Goal: Task Accomplishment & Management: Use online tool/utility

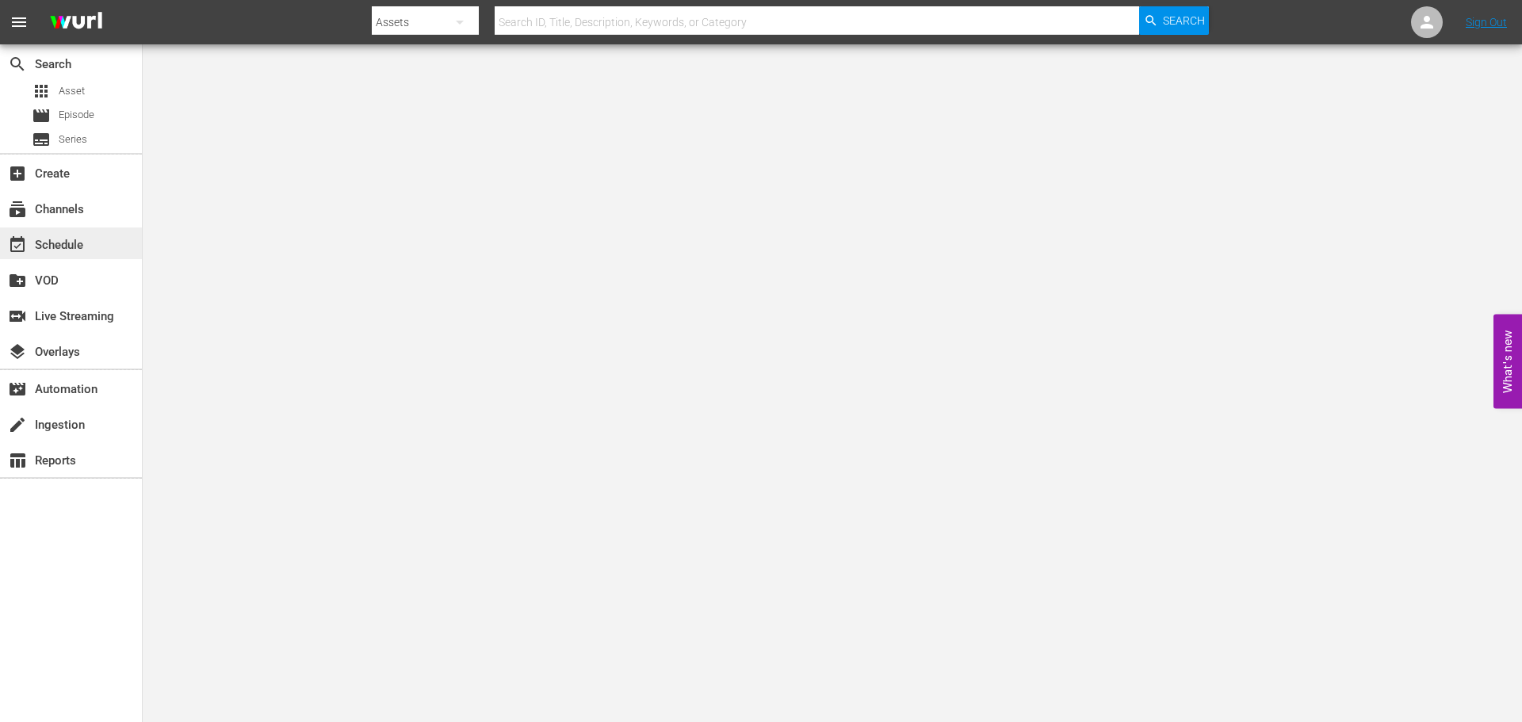
click at [76, 250] on div "event_available Schedule" at bounding box center [44, 242] width 89 height 14
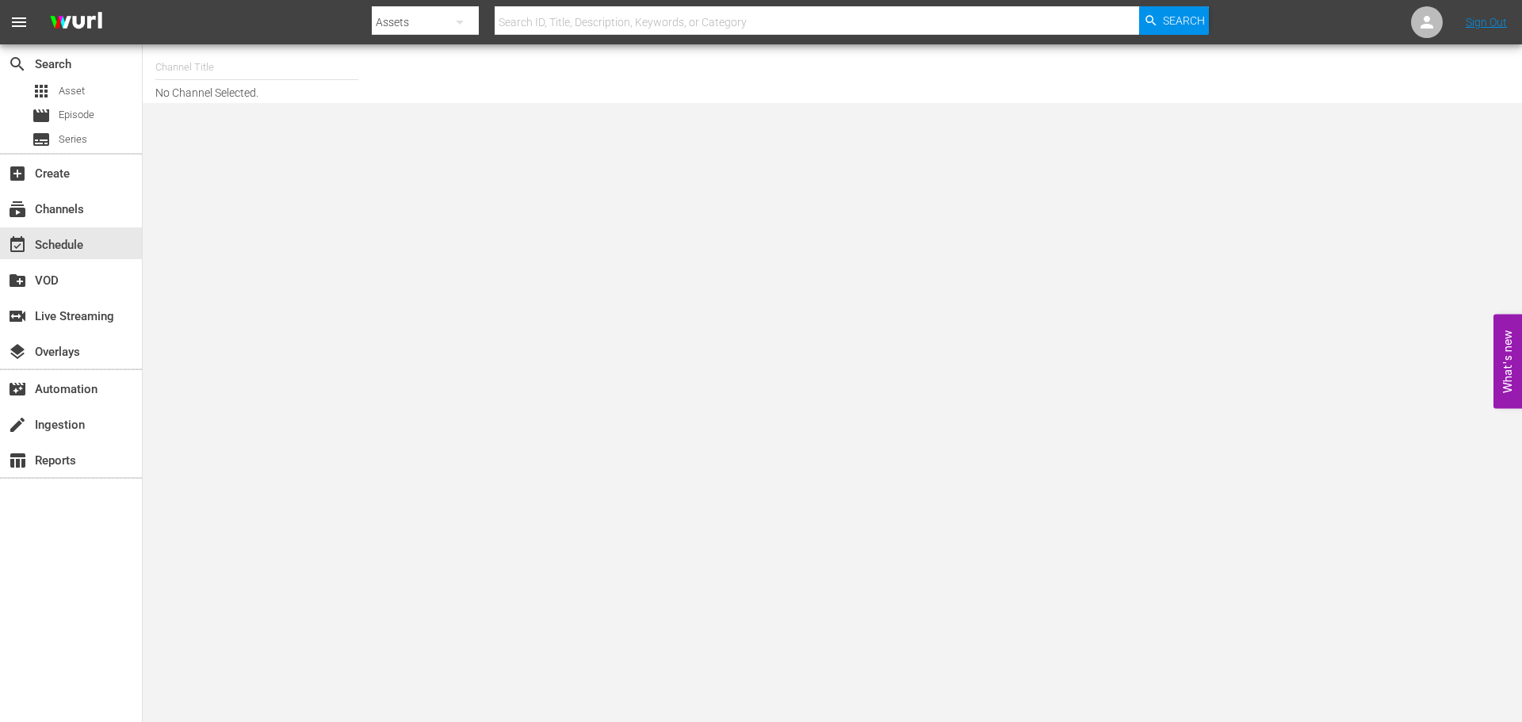
click at [238, 61] on input "text" at bounding box center [256, 67] width 203 height 38
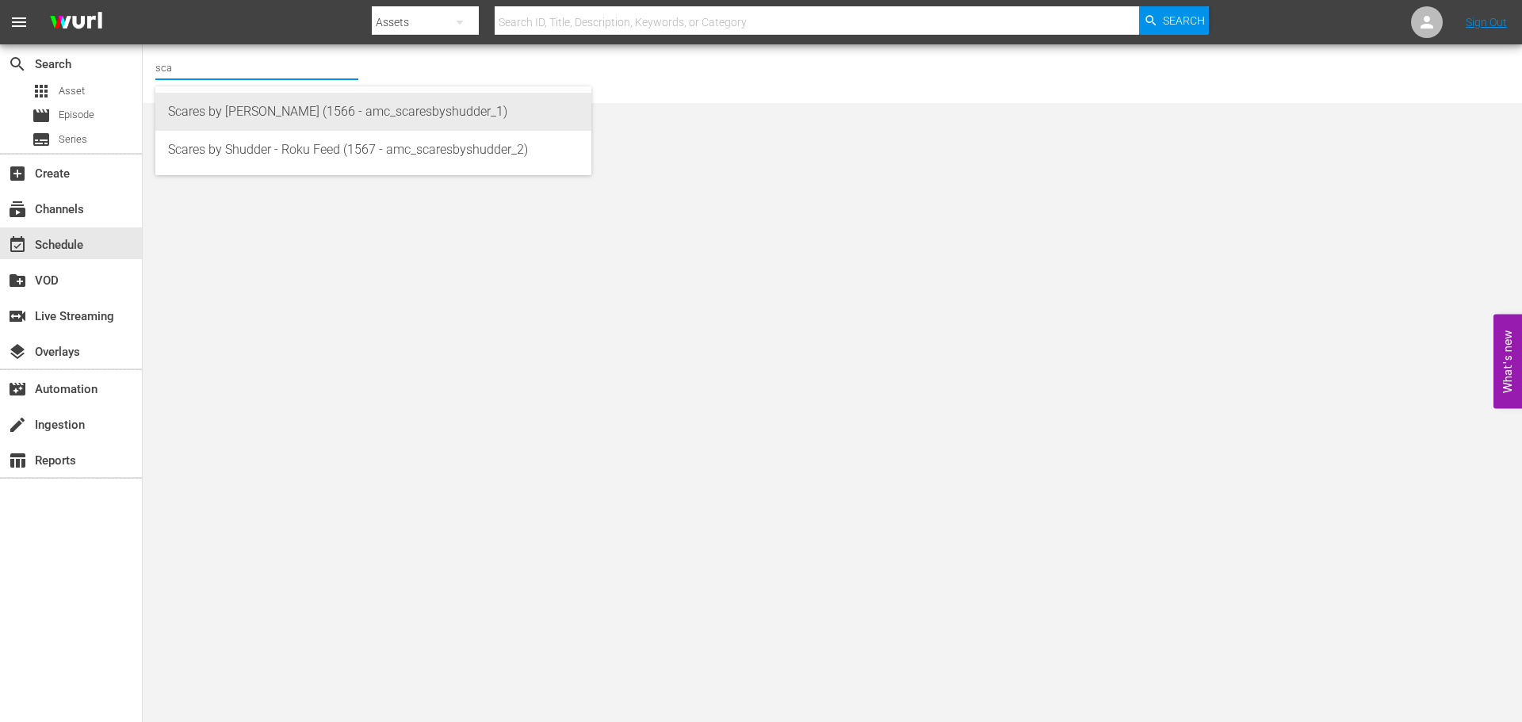
click at [241, 98] on div "Scares by [PERSON_NAME] (1566 - amc_scaresbyshudder_1)" at bounding box center [373, 112] width 411 height 38
type input "Scares by [PERSON_NAME] (1566 - amc_scaresbyshudder_1)"
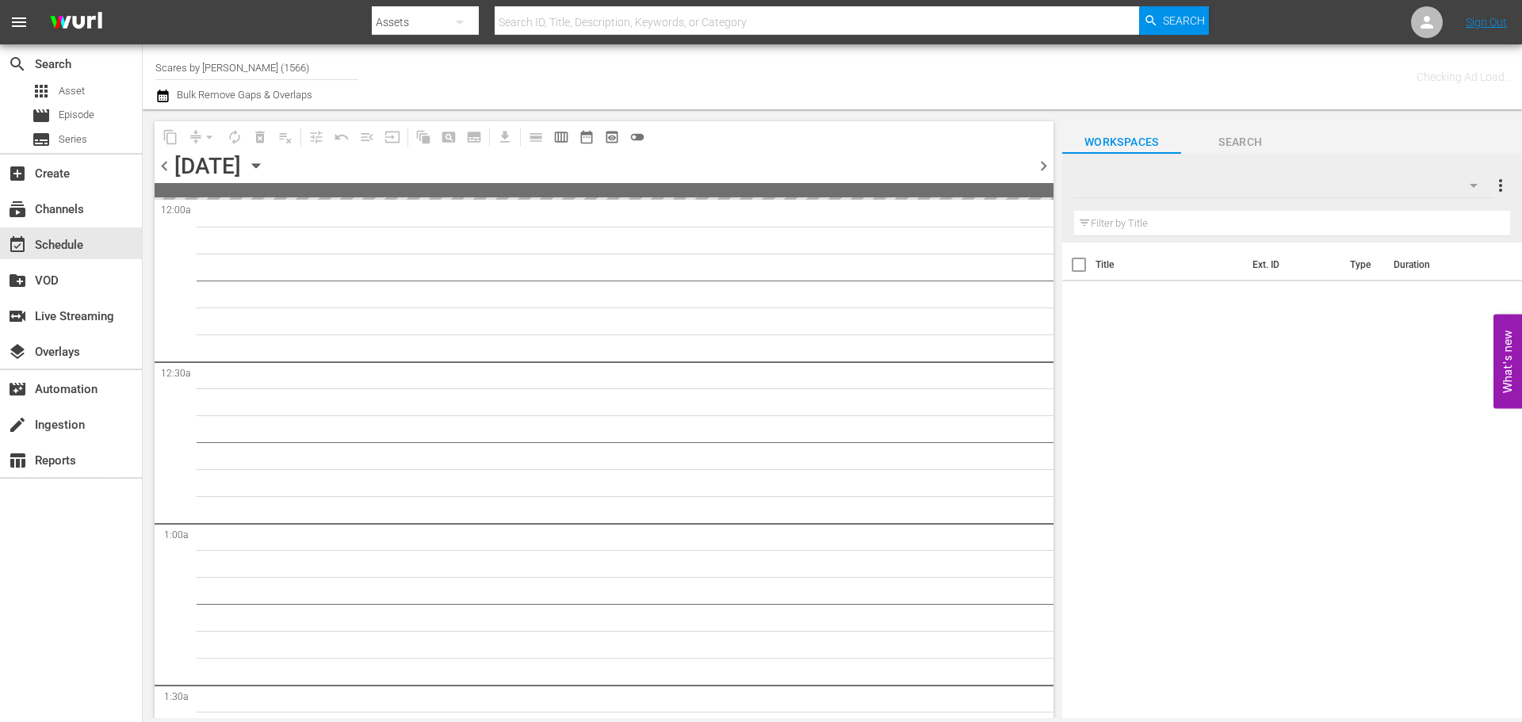
click at [265, 167] on icon "button" at bounding box center [255, 165] width 17 height 17
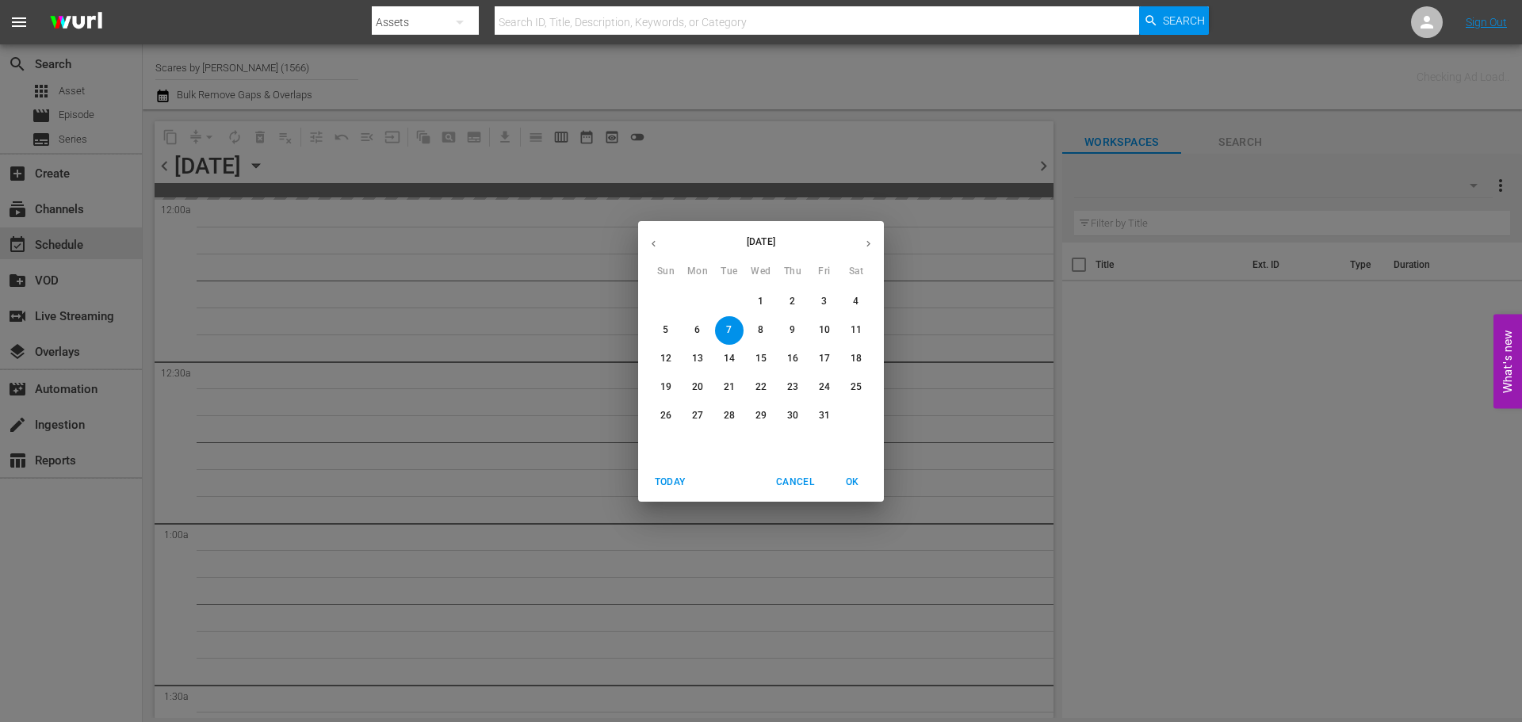
click at [867, 236] on button "button" at bounding box center [868, 243] width 31 height 31
click at [846, 295] on span "1" at bounding box center [856, 301] width 29 height 13
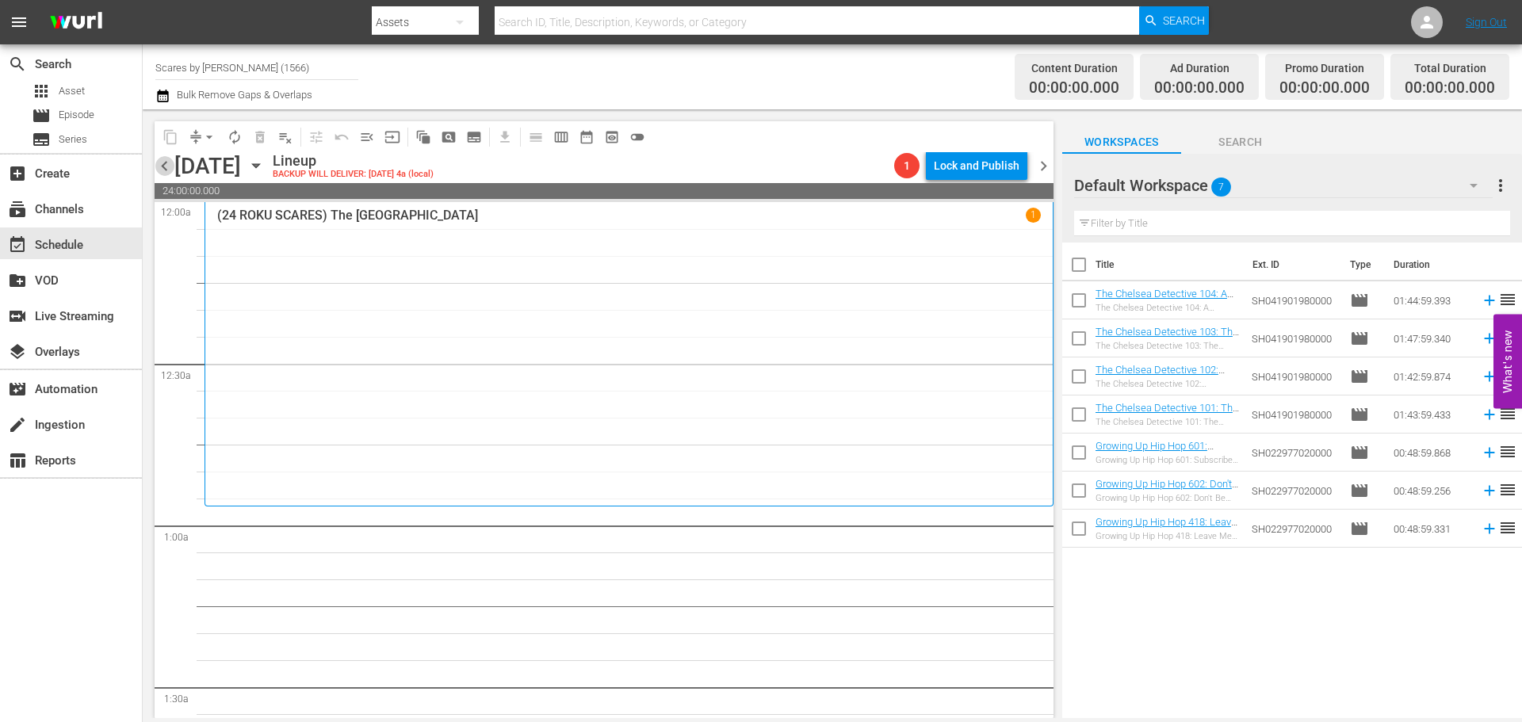
click at [163, 167] on span "chevron_left" at bounding box center [165, 166] width 20 height 20
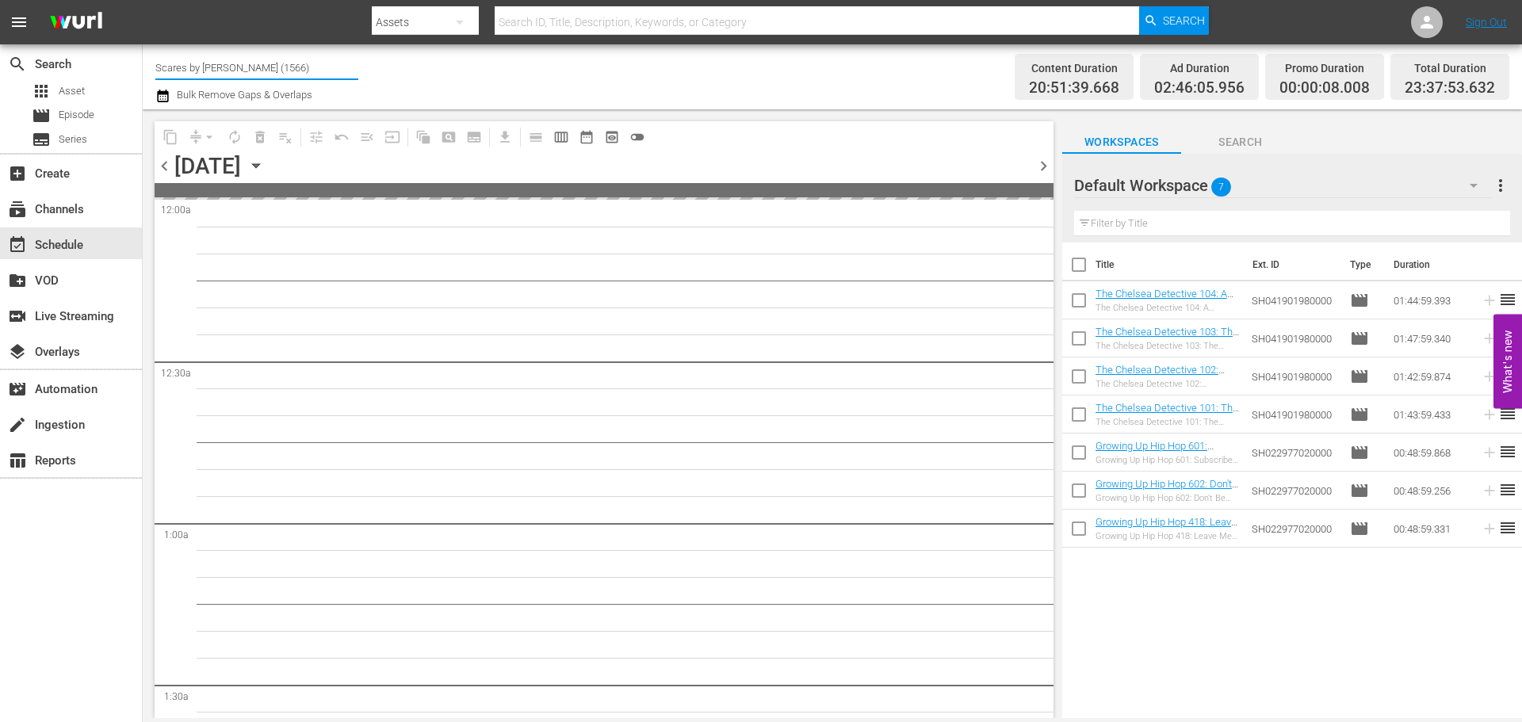
drag, startPoint x: 296, startPoint y: 76, endPoint x: 188, endPoint y: 74, distance: 107.8
click at [188, 74] on input "Scares by Shudder (1566)" at bounding box center [256, 67] width 203 height 38
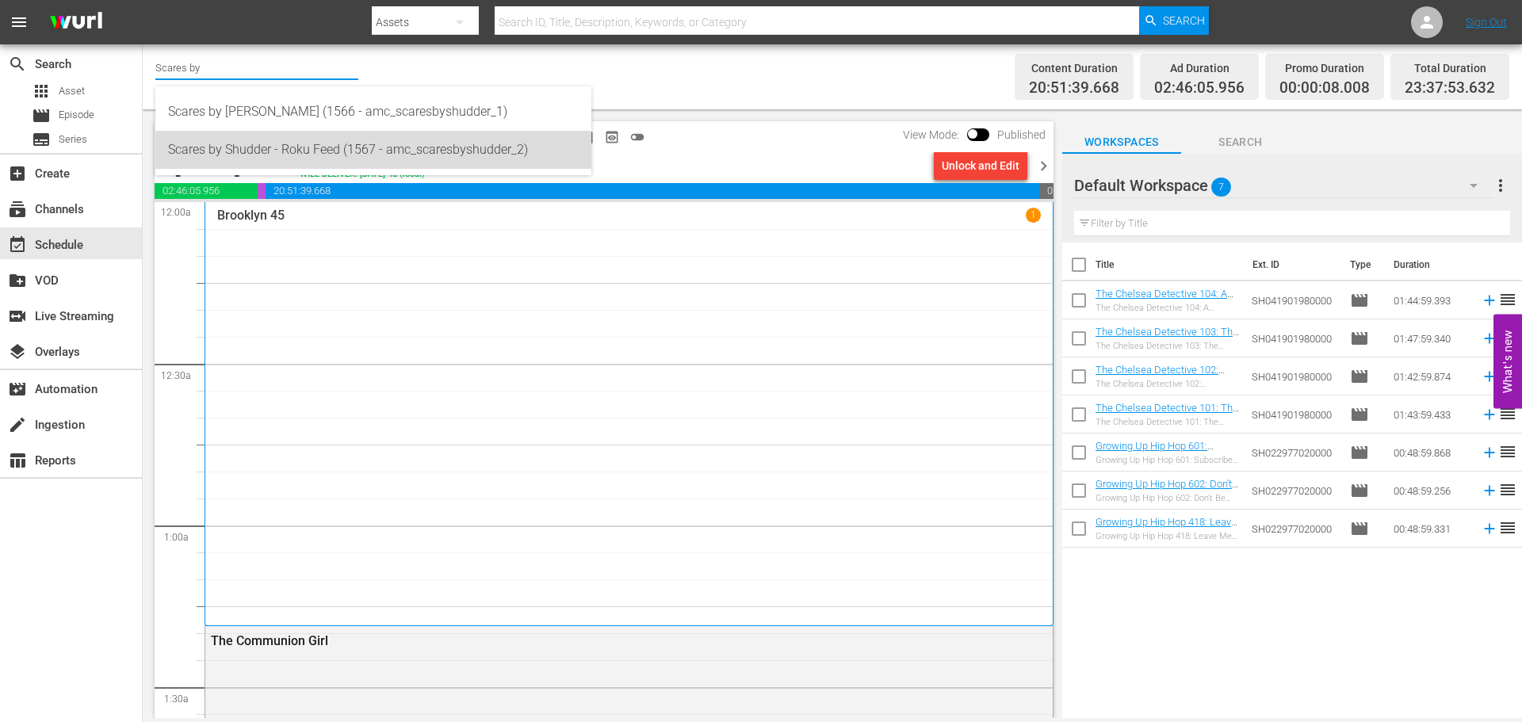
click at [257, 136] on div "Scares by Shudder - Roku Feed (1567 - amc_scaresbyshudder_2)" at bounding box center [373, 150] width 411 height 38
type input "Scares by Shudder - Roku Feed (1567 - amc_scaresbyshudder_2)"
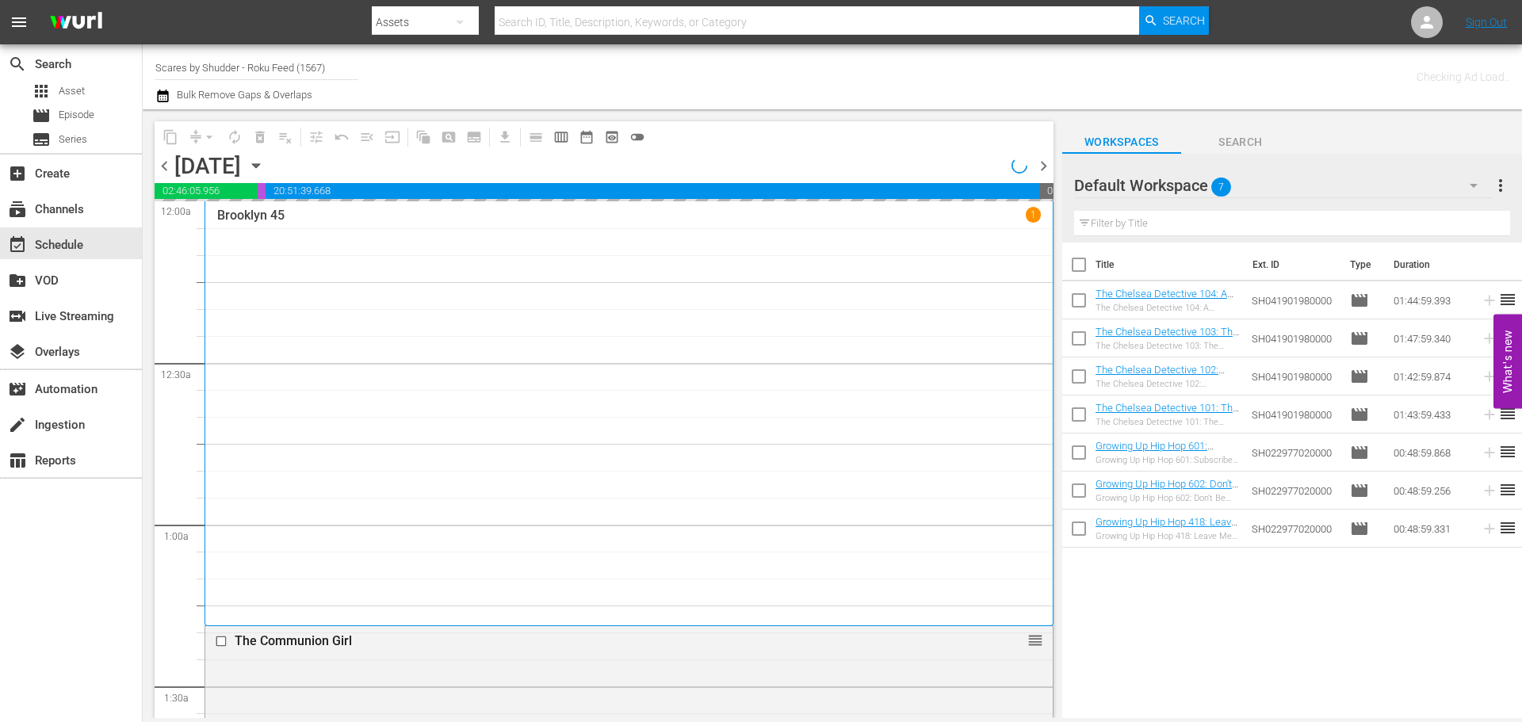
click at [265, 163] on icon "button" at bounding box center [255, 165] width 17 height 17
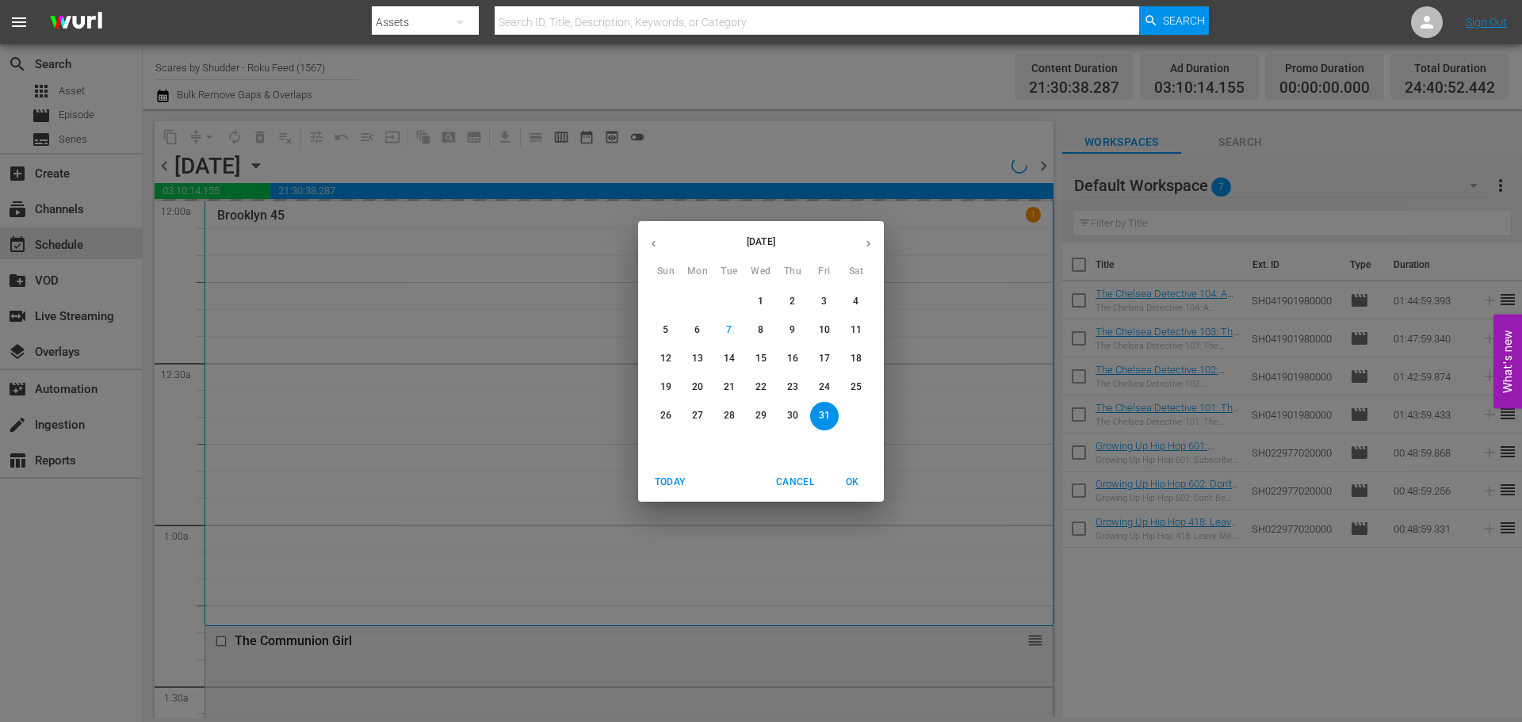
click at [766, 357] on p "15" at bounding box center [761, 358] width 11 height 13
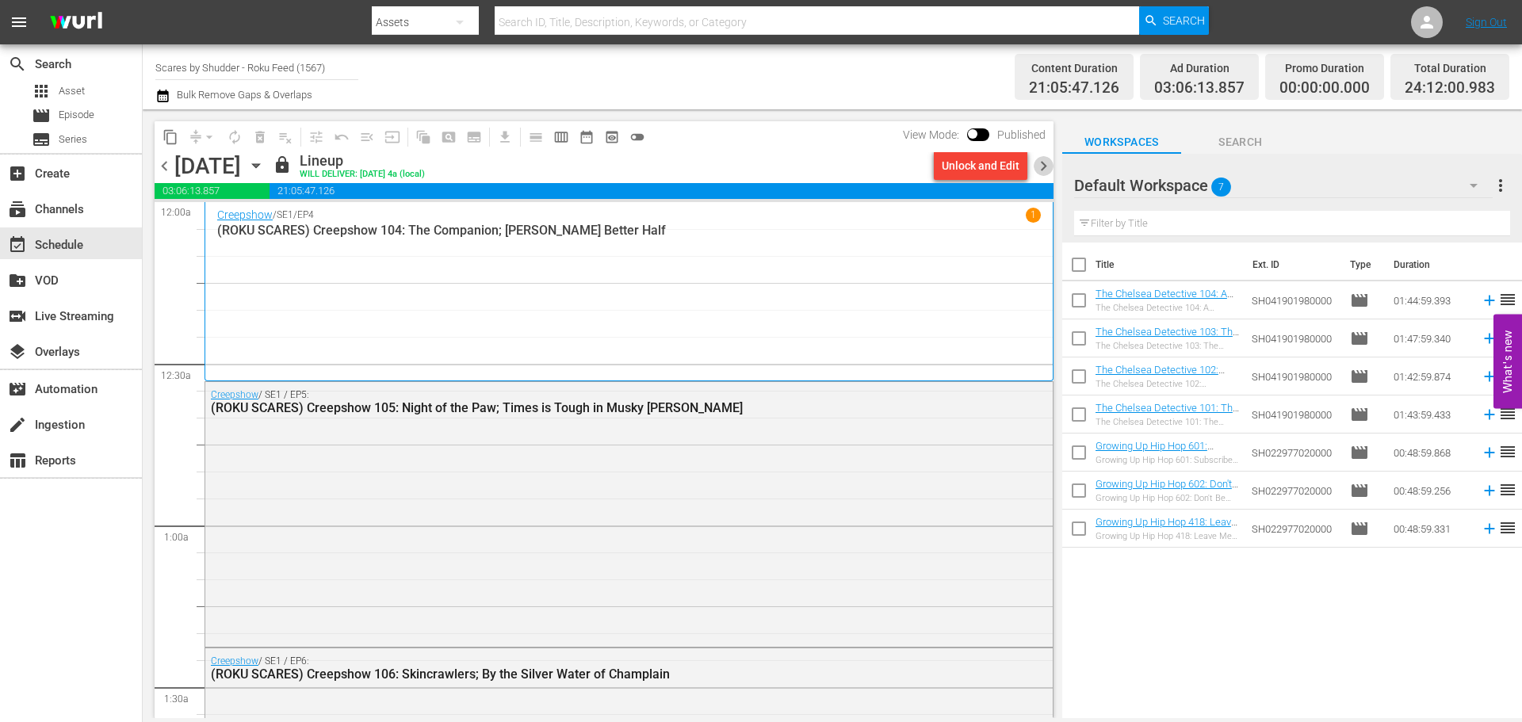
click at [1050, 163] on span "chevron_right" at bounding box center [1044, 166] width 20 height 20
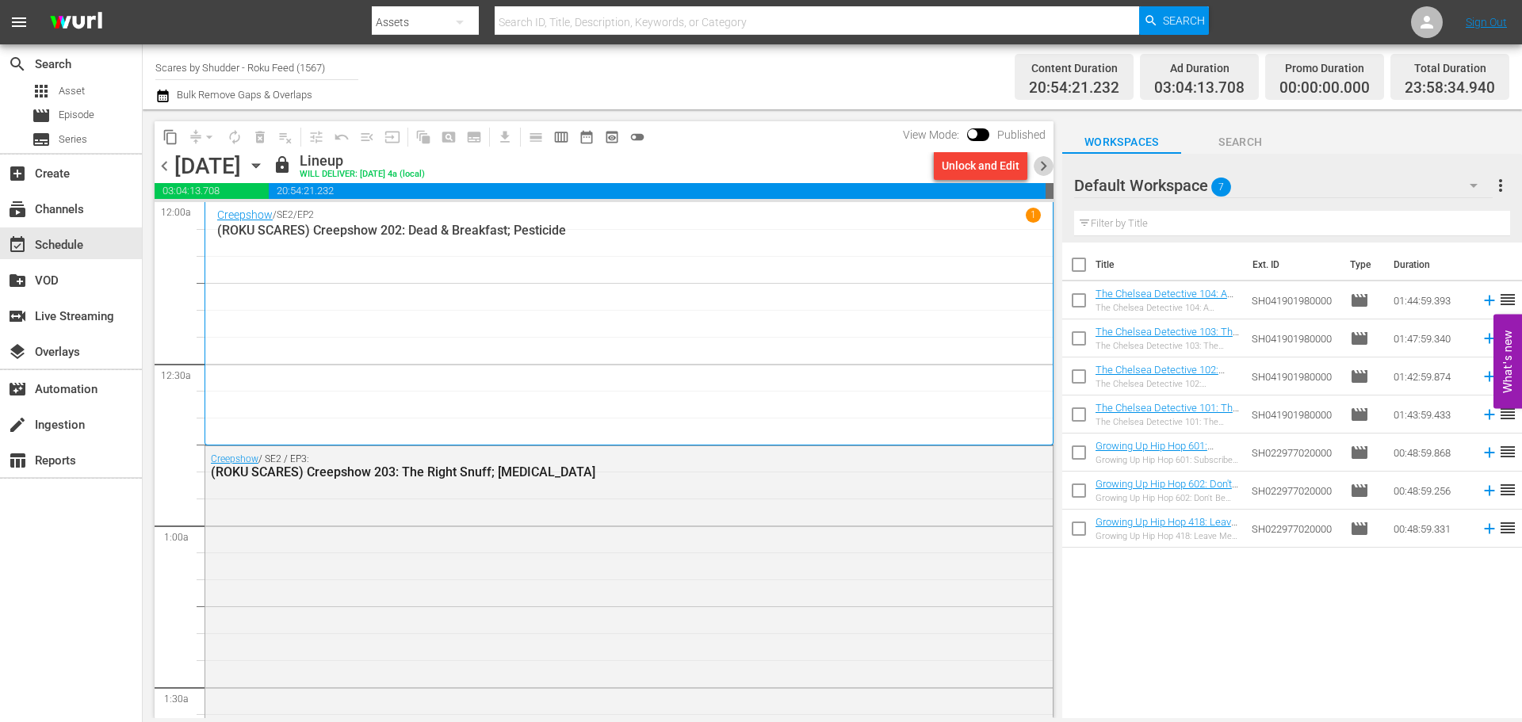
click at [1050, 163] on span "chevron_right" at bounding box center [1044, 166] width 20 height 20
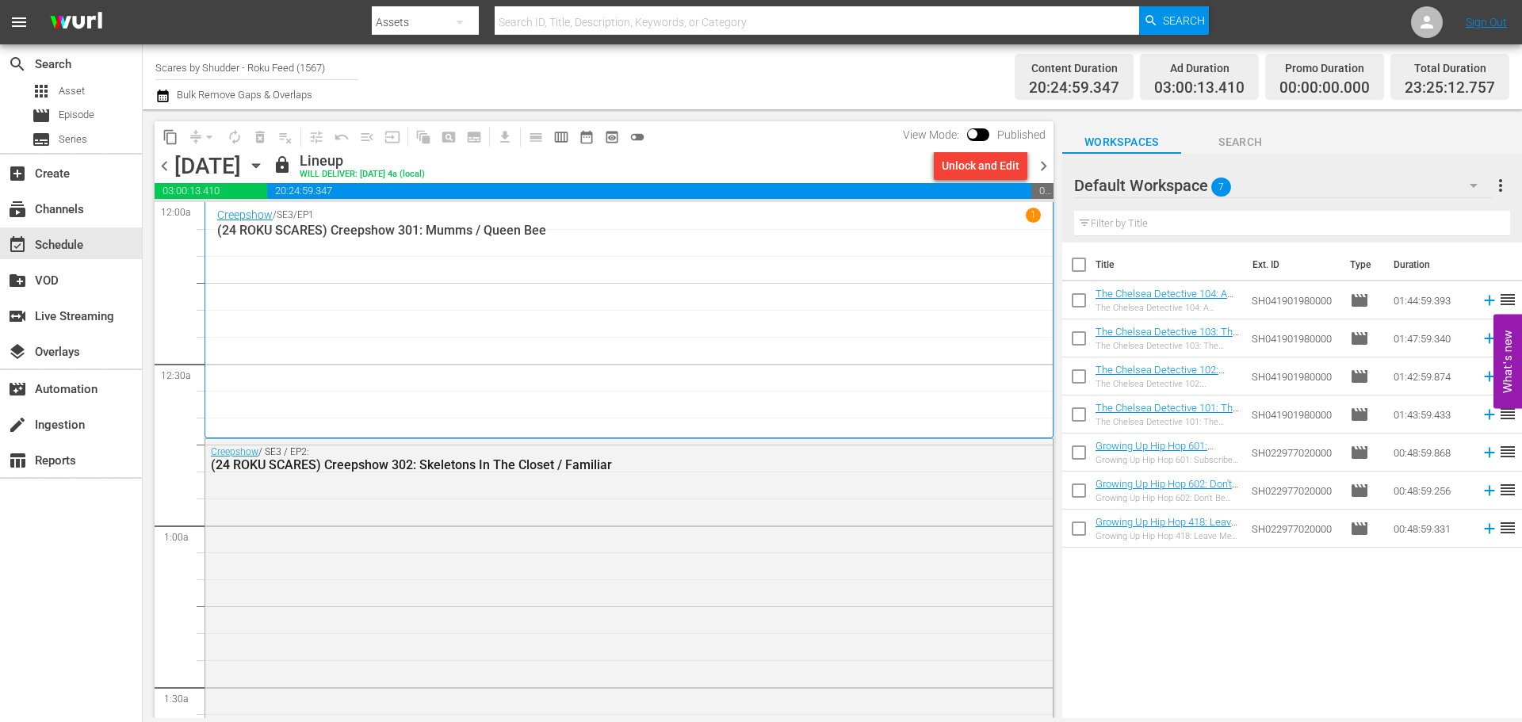
click at [1050, 163] on span "chevron_right" at bounding box center [1044, 166] width 20 height 20
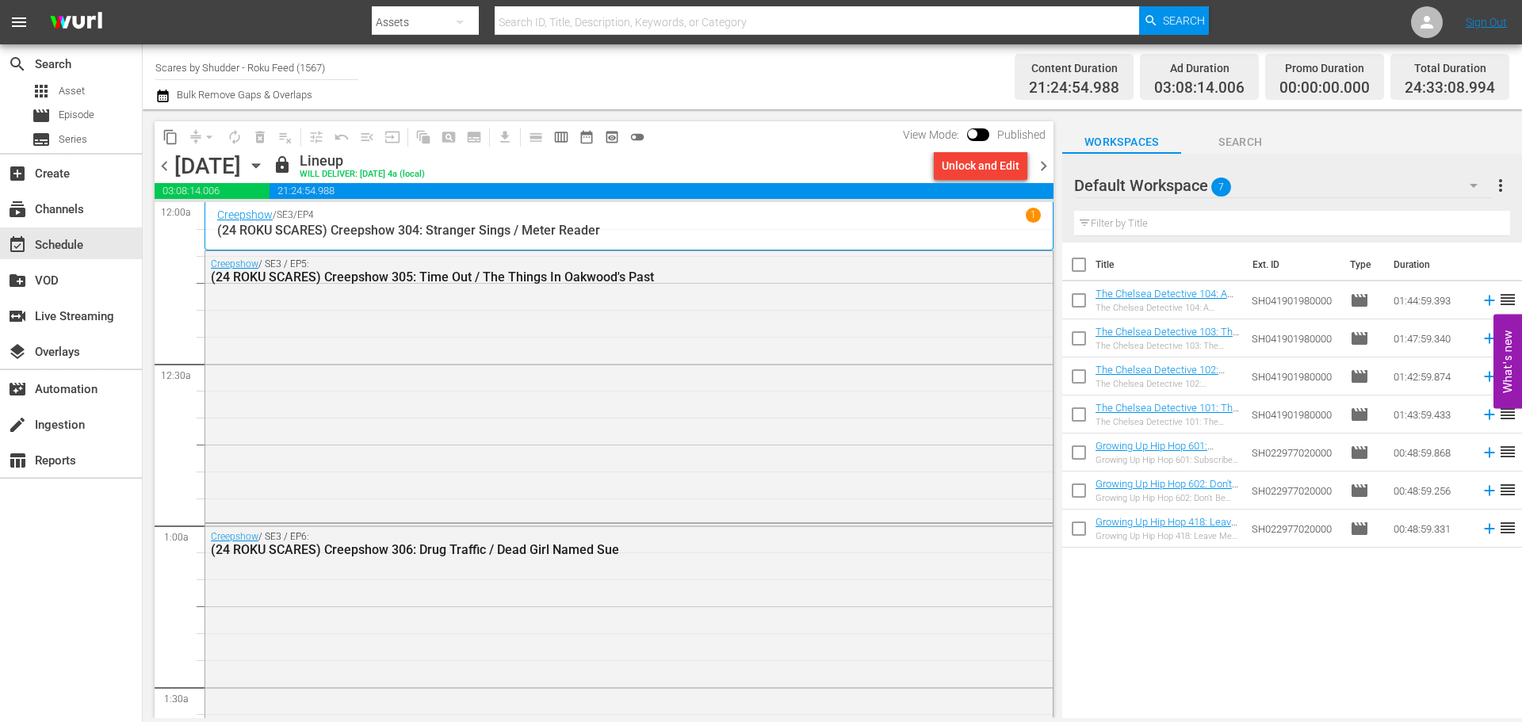
click at [1050, 163] on span "chevron_right" at bounding box center [1044, 166] width 20 height 20
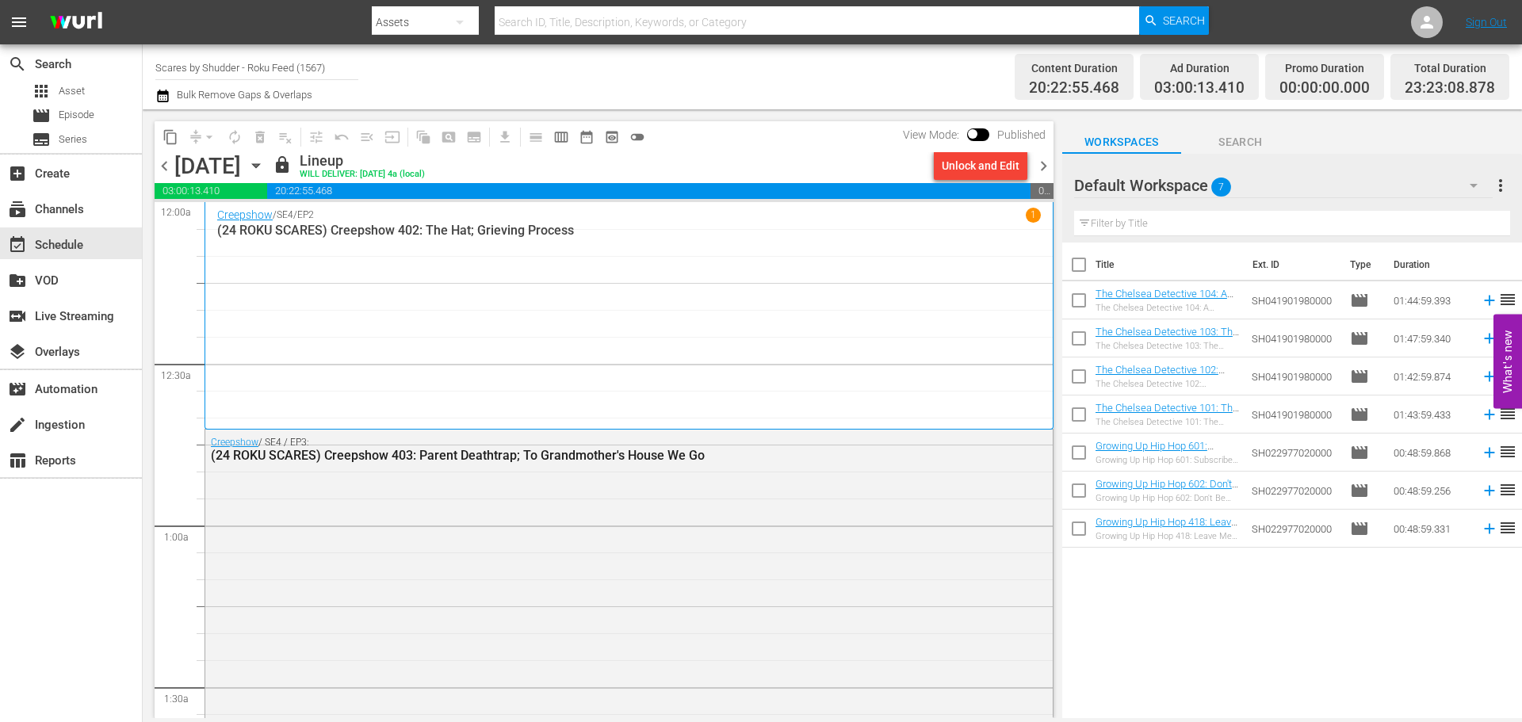
click at [1045, 170] on span "chevron_right" at bounding box center [1044, 166] width 20 height 20
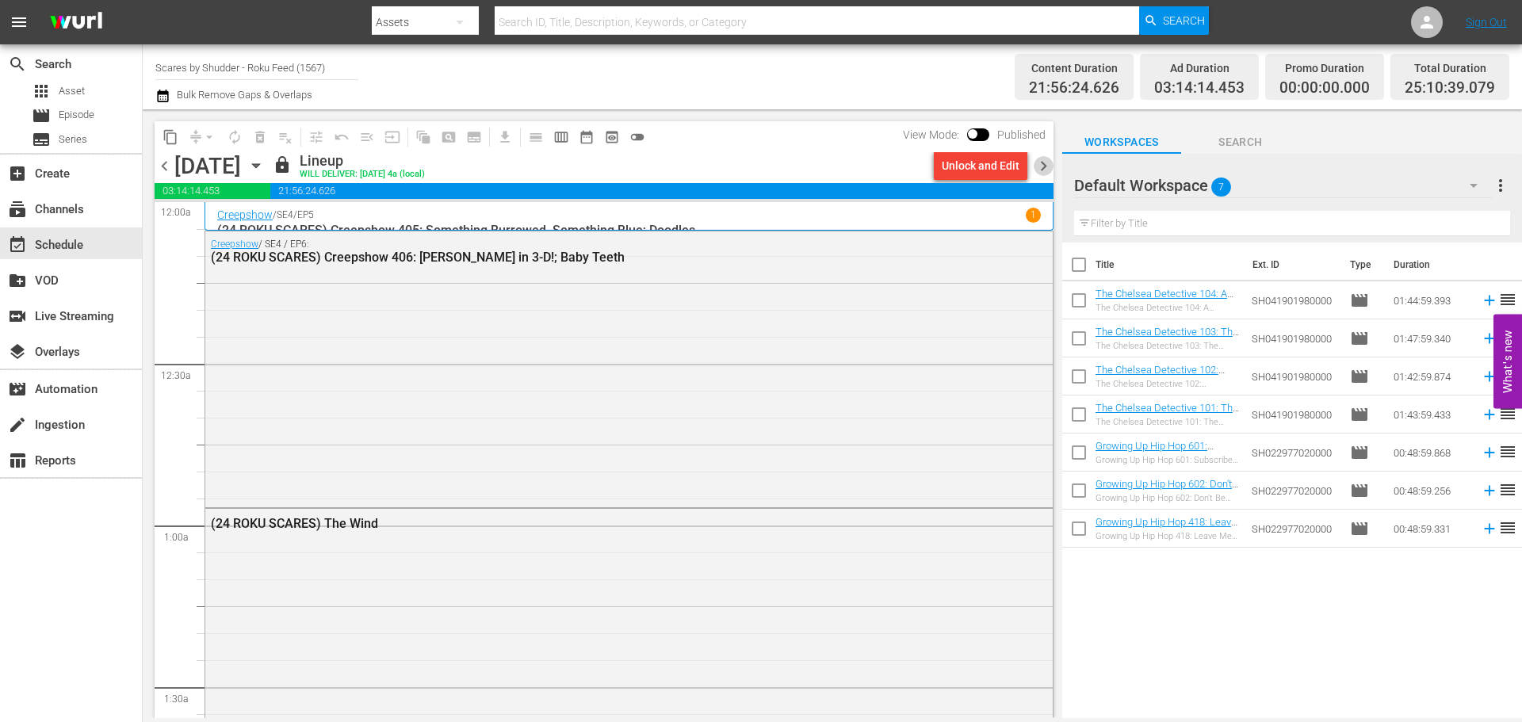
click at [1048, 165] on span "chevron_right" at bounding box center [1044, 166] width 20 height 20
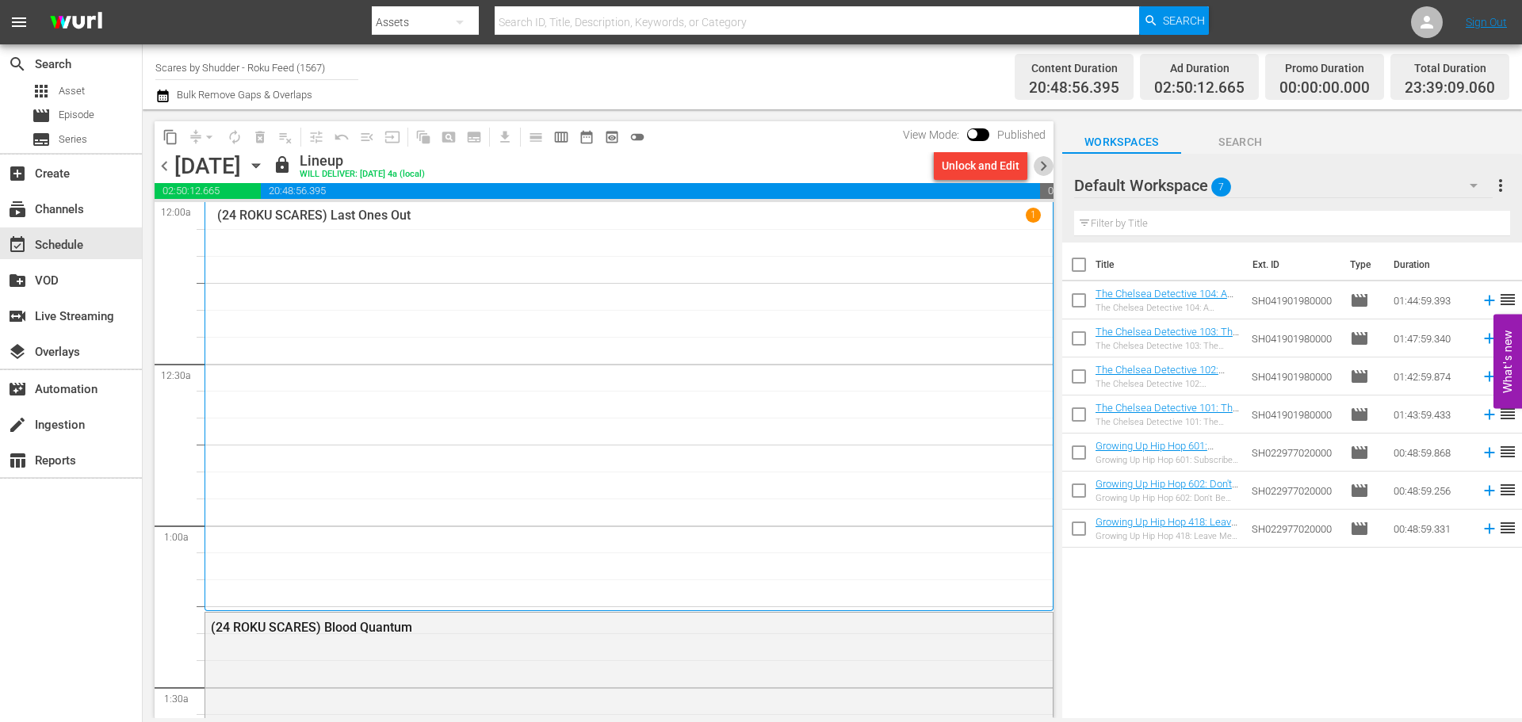
click at [1048, 165] on span "chevron_right" at bounding box center [1044, 166] width 20 height 20
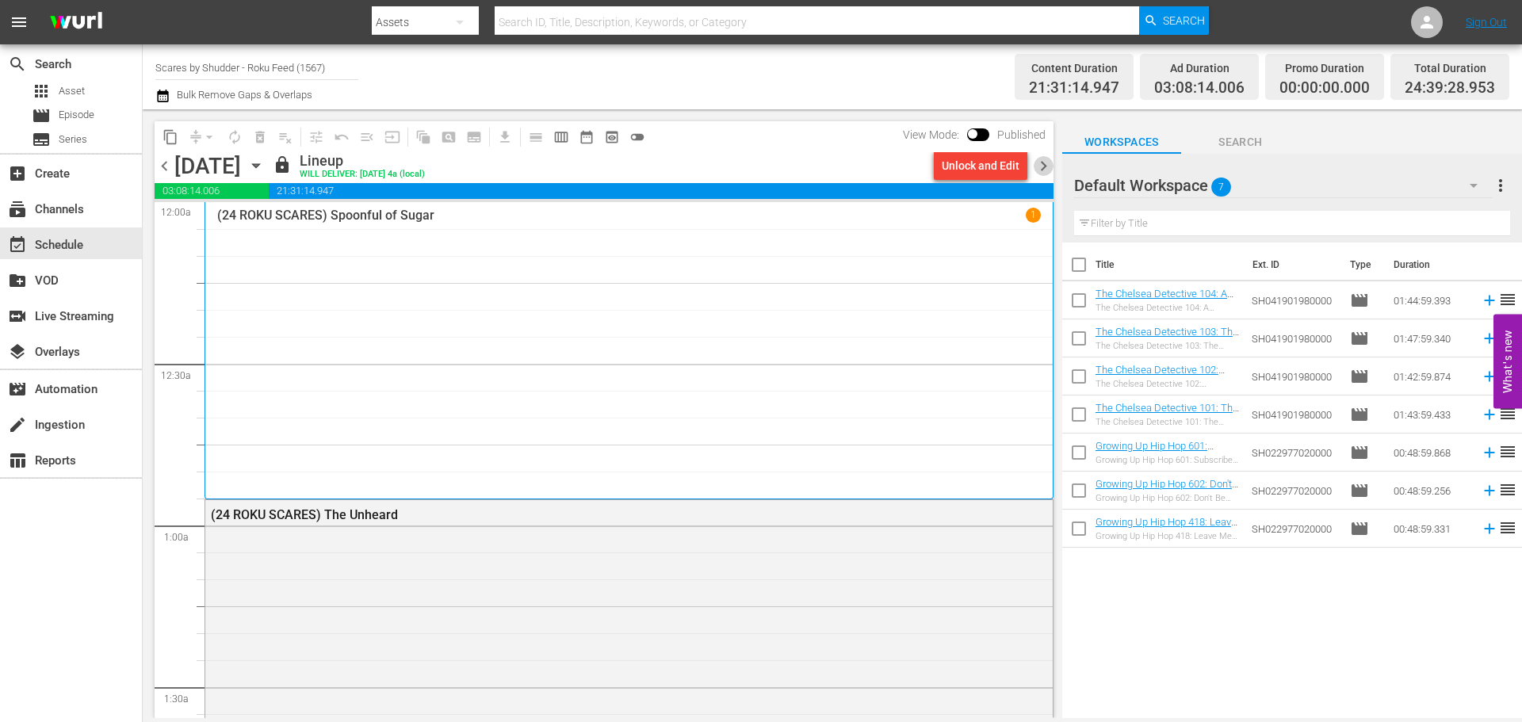
click at [1048, 165] on span "chevron_right" at bounding box center [1044, 166] width 20 height 20
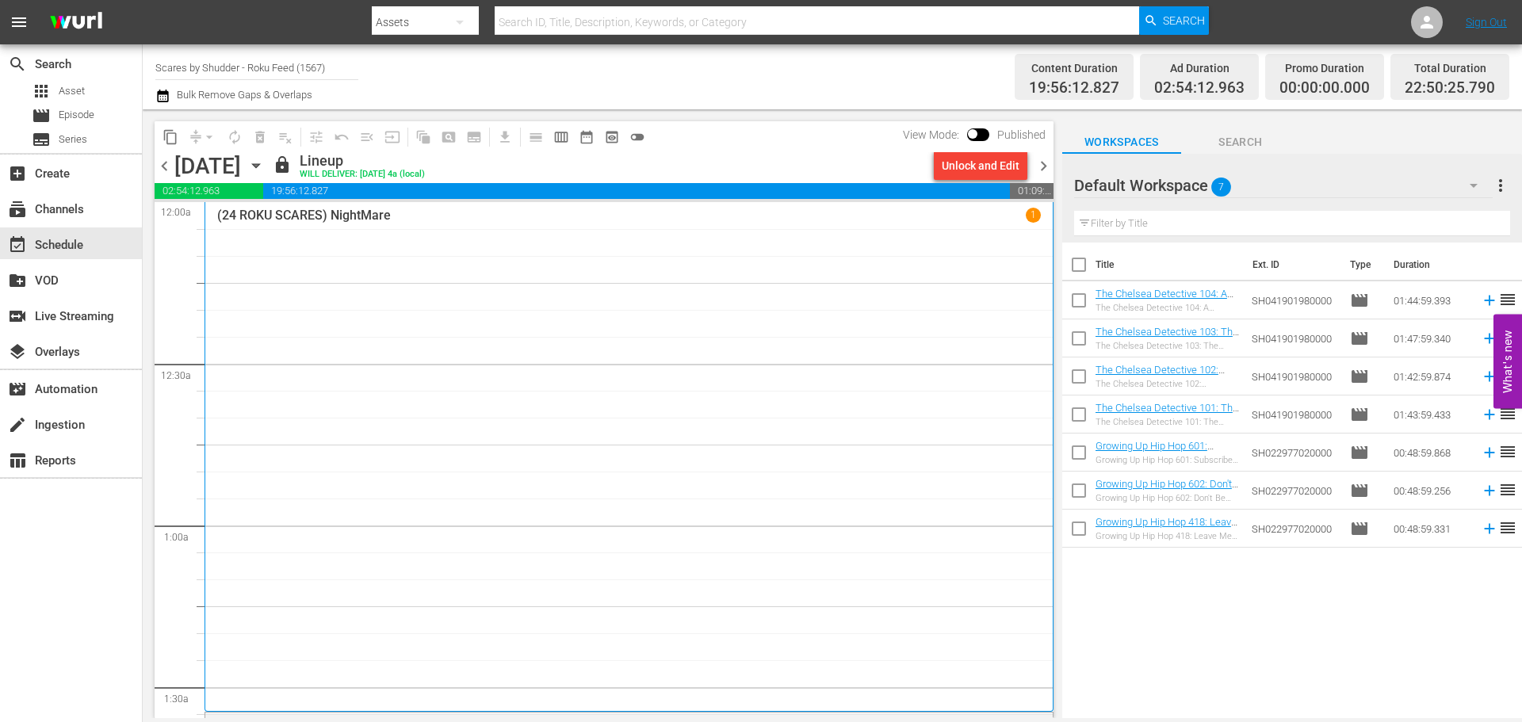
click at [1048, 165] on span "chevron_right" at bounding box center [1044, 166] width 20 height 20
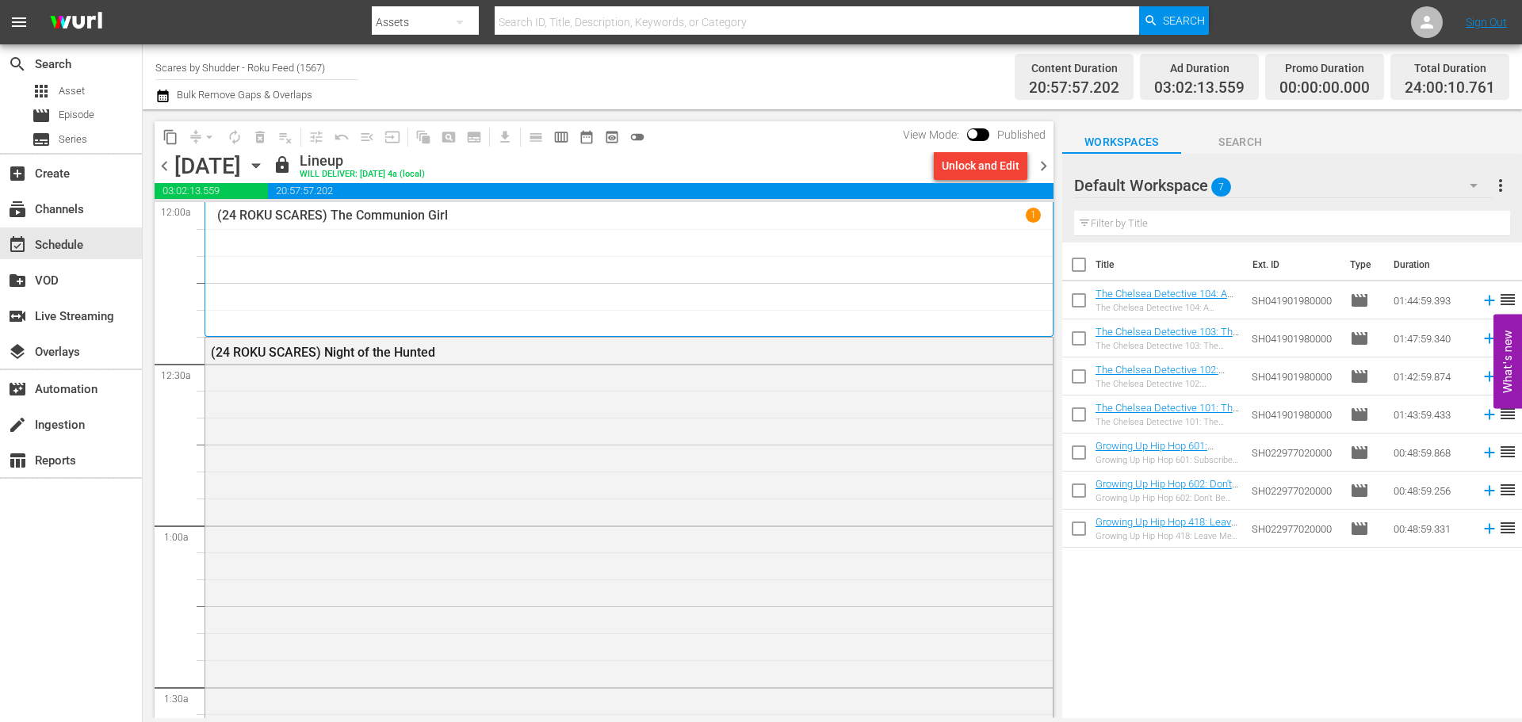
click at [1048, 165] on span "chevron_right" at bounding box center [1044, 166] width 20 height 20
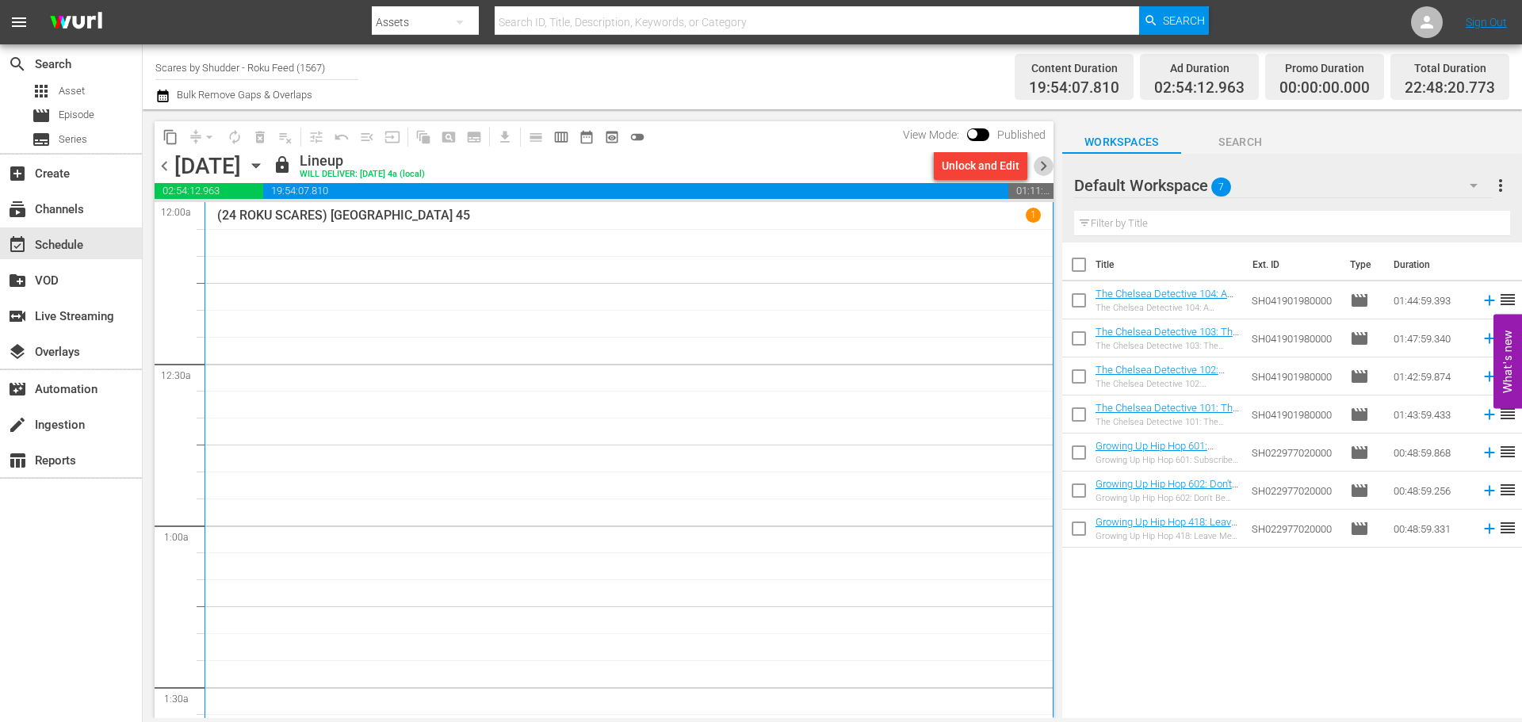
click at [1048, 165] on span "chevron_right" at bounding box center [1044, 166] width 20 height 20
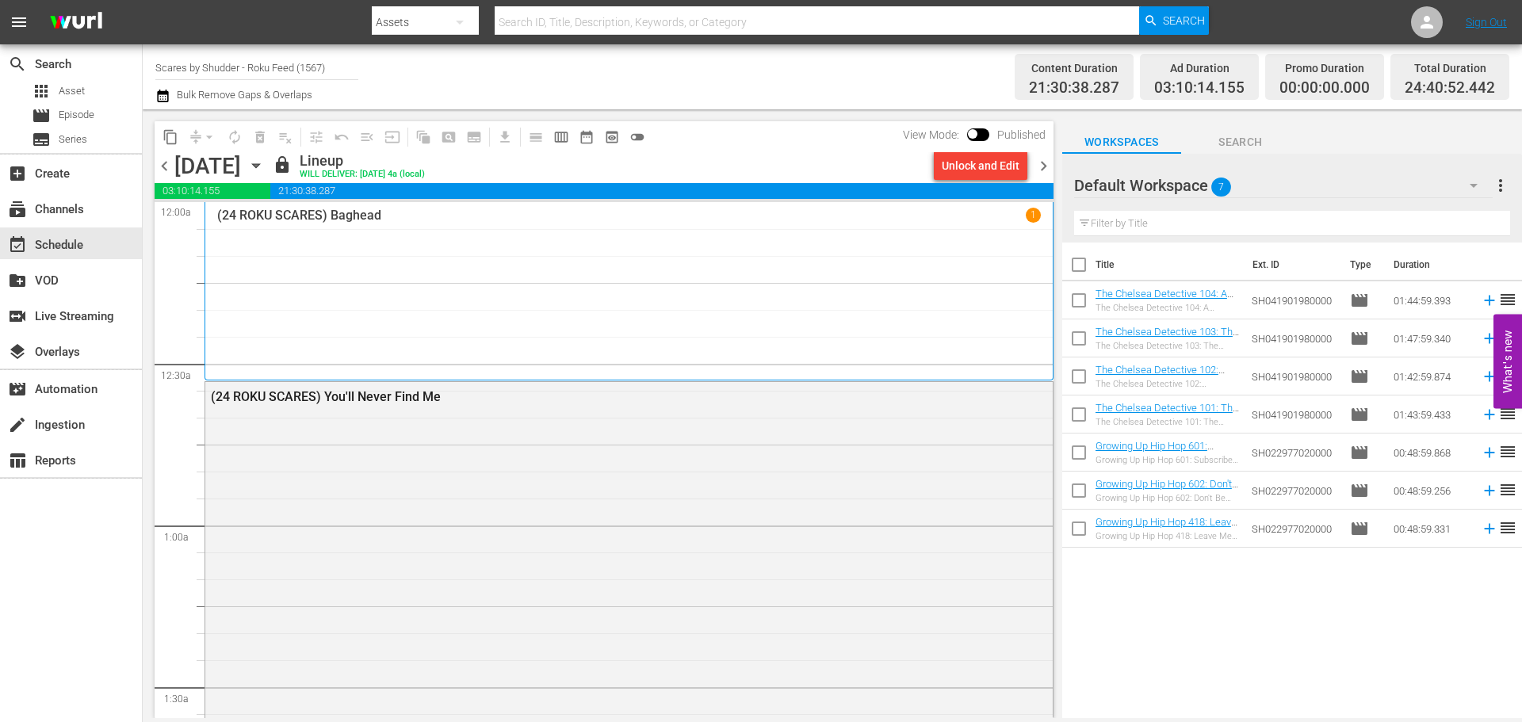
click at [1048, 165] on span "chevron_right" at bounding box center [1044, 166] width 20 height 20
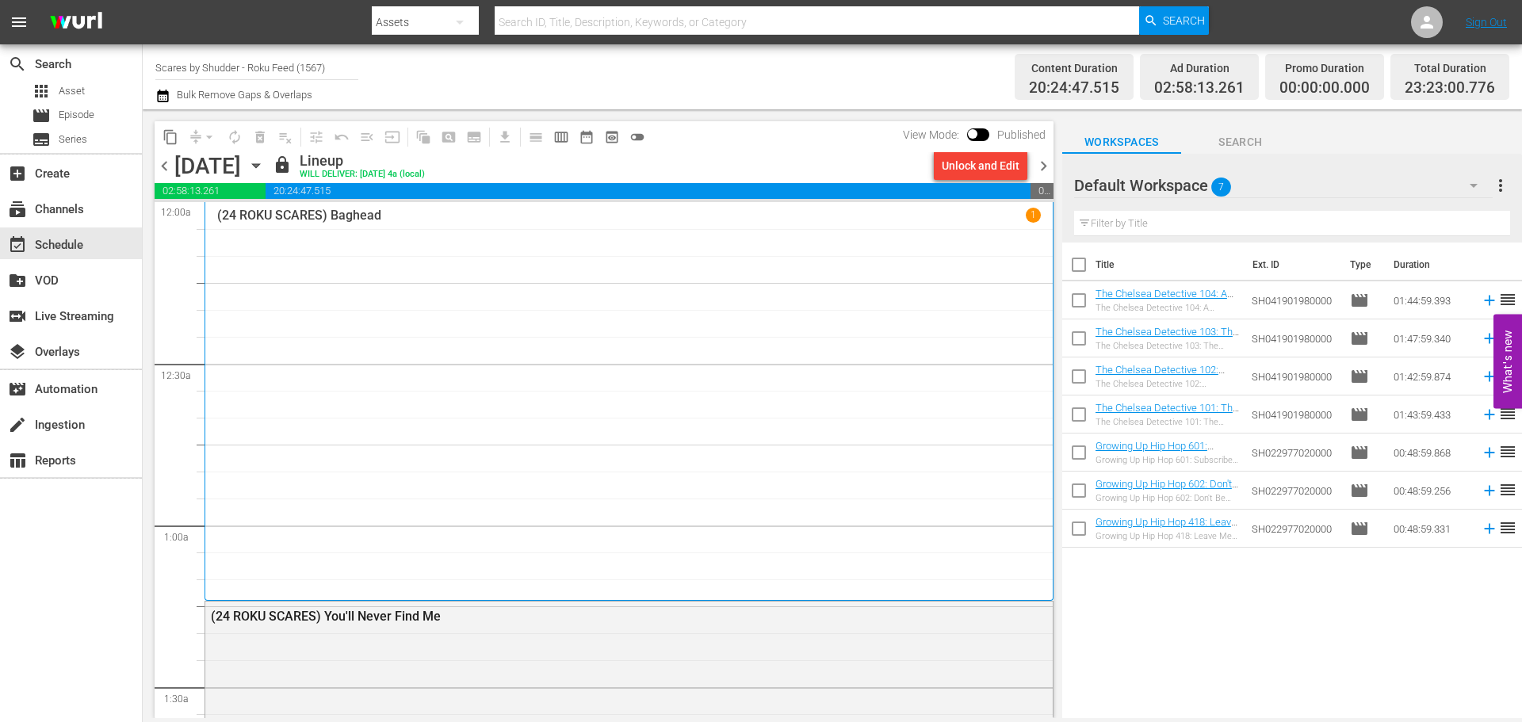
click at [1048, 165] on span "chevron_right" at bounding box center [1044, 166] width 20 height 20
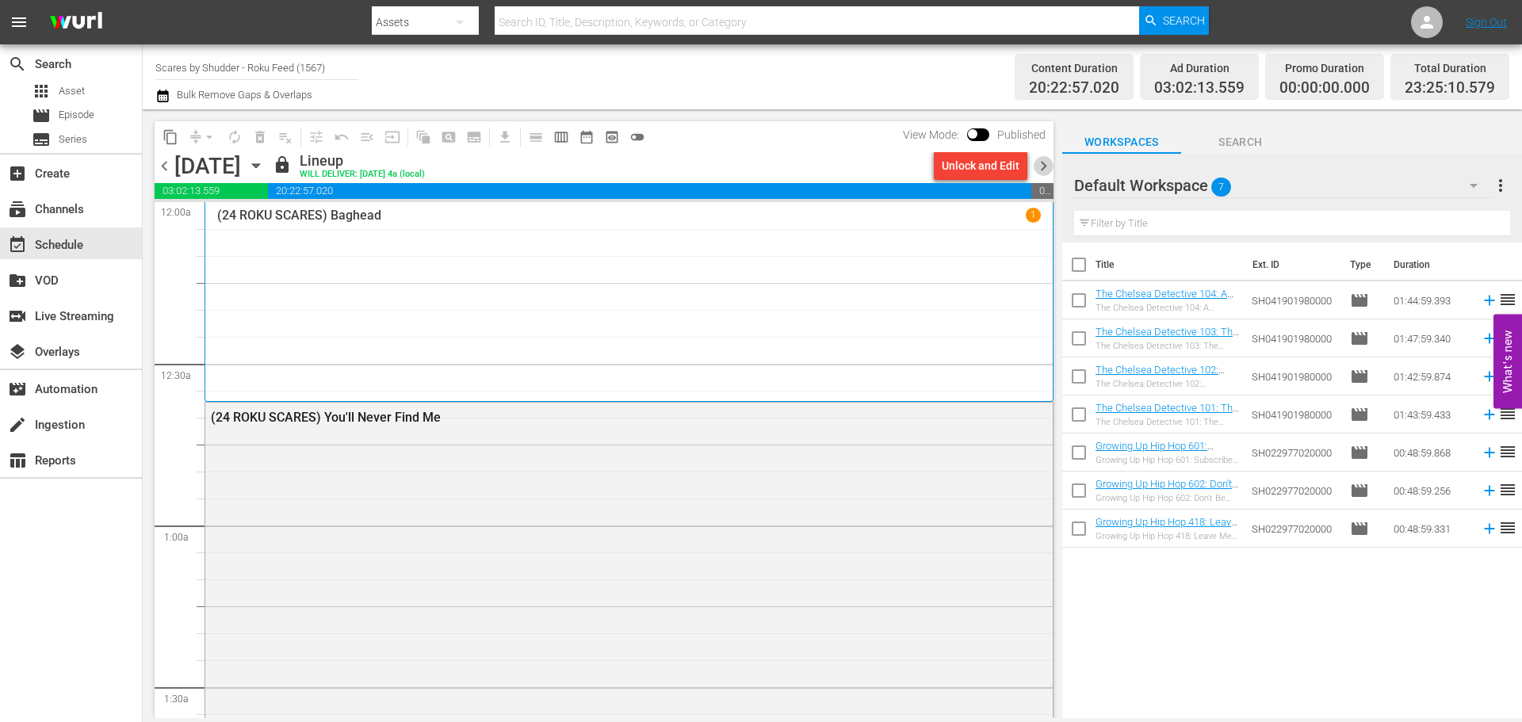
click at [1048, 165] on span "chevron_right" at bounding box center [1044, 166] width 20 height 20
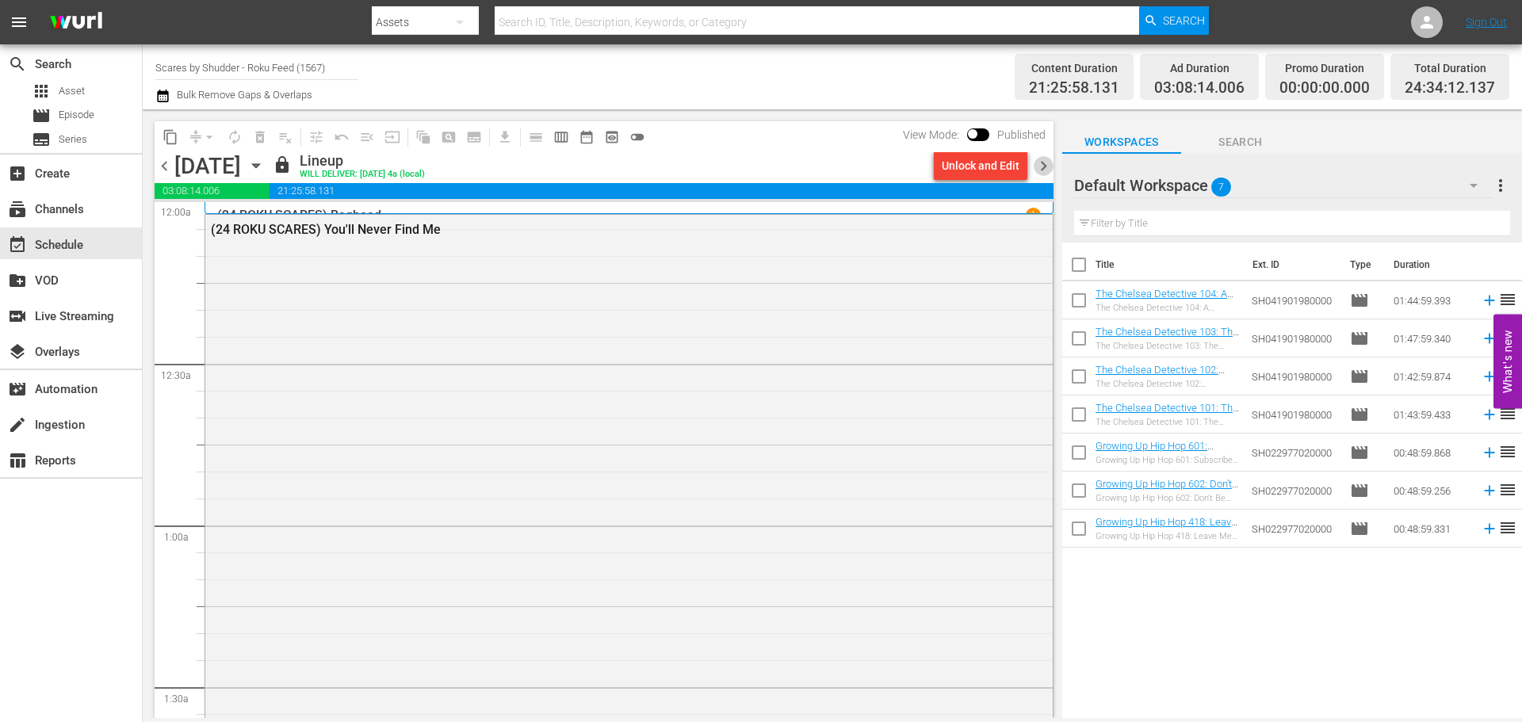
click at [1048, 165] on span "chevron_right" at bounding box center [1044, 166] width 20 height 20
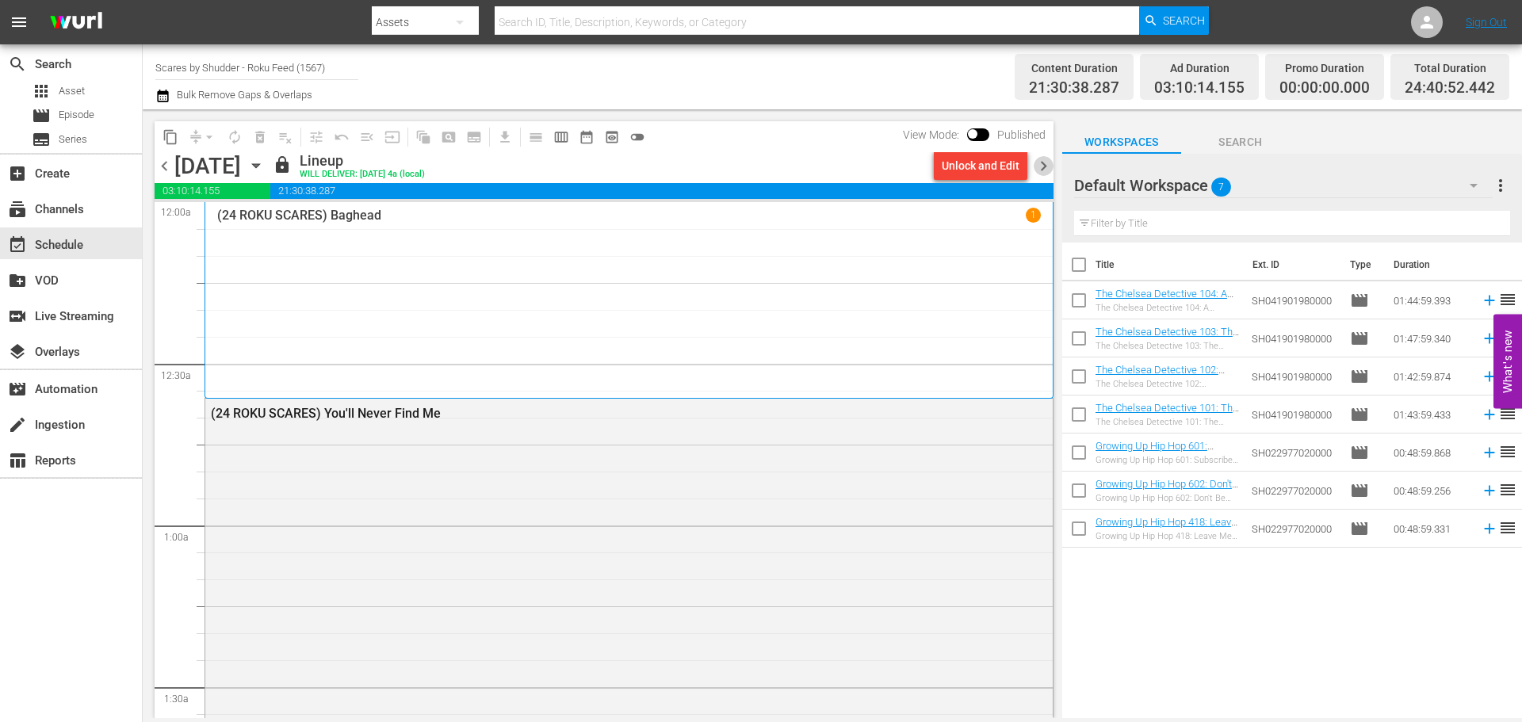
click at [1048, 165] on span "chevron_right" at bounding box center [1044, 166] width 20 height 20
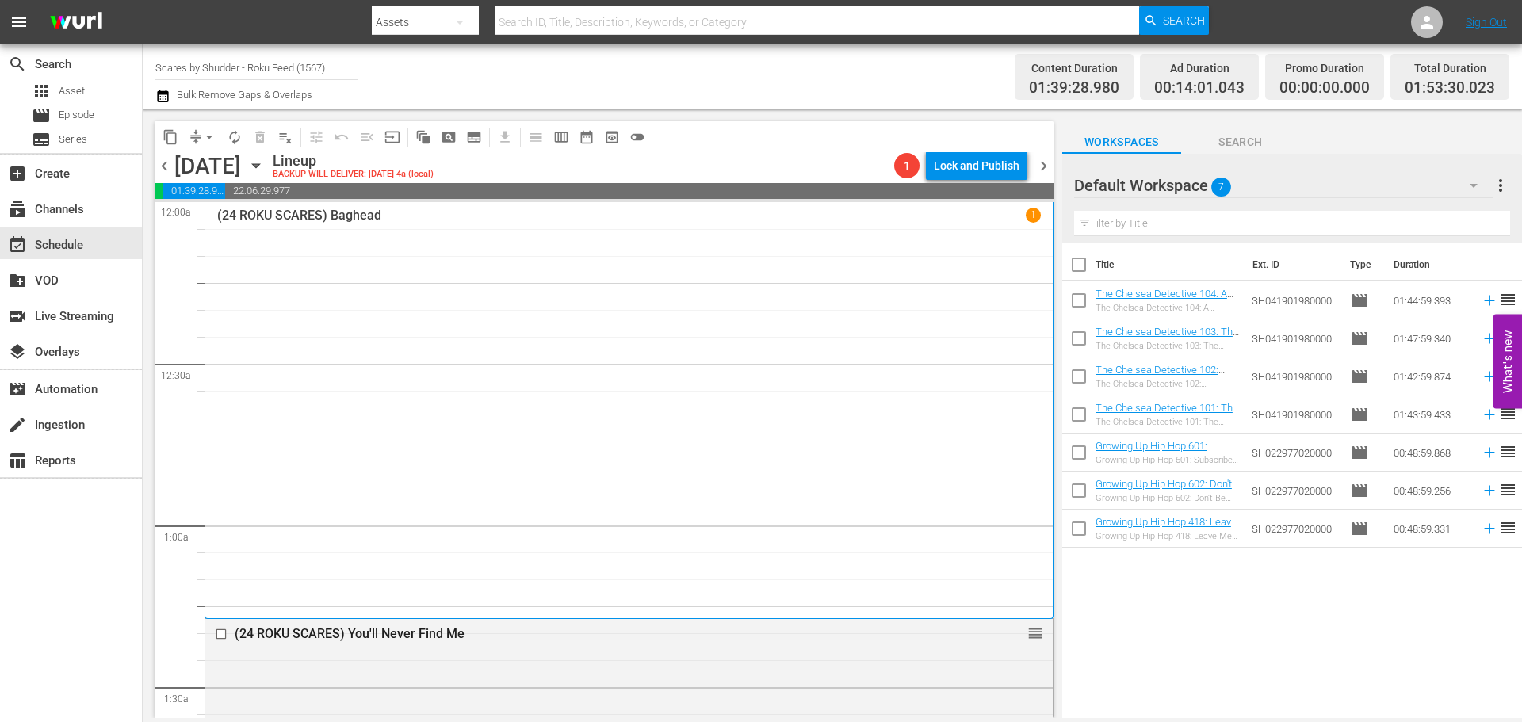
click at [657, 298] on div "(24 ROKU SCARES) Baghead 1" at bounding box center [629, 410] width 824 height 405
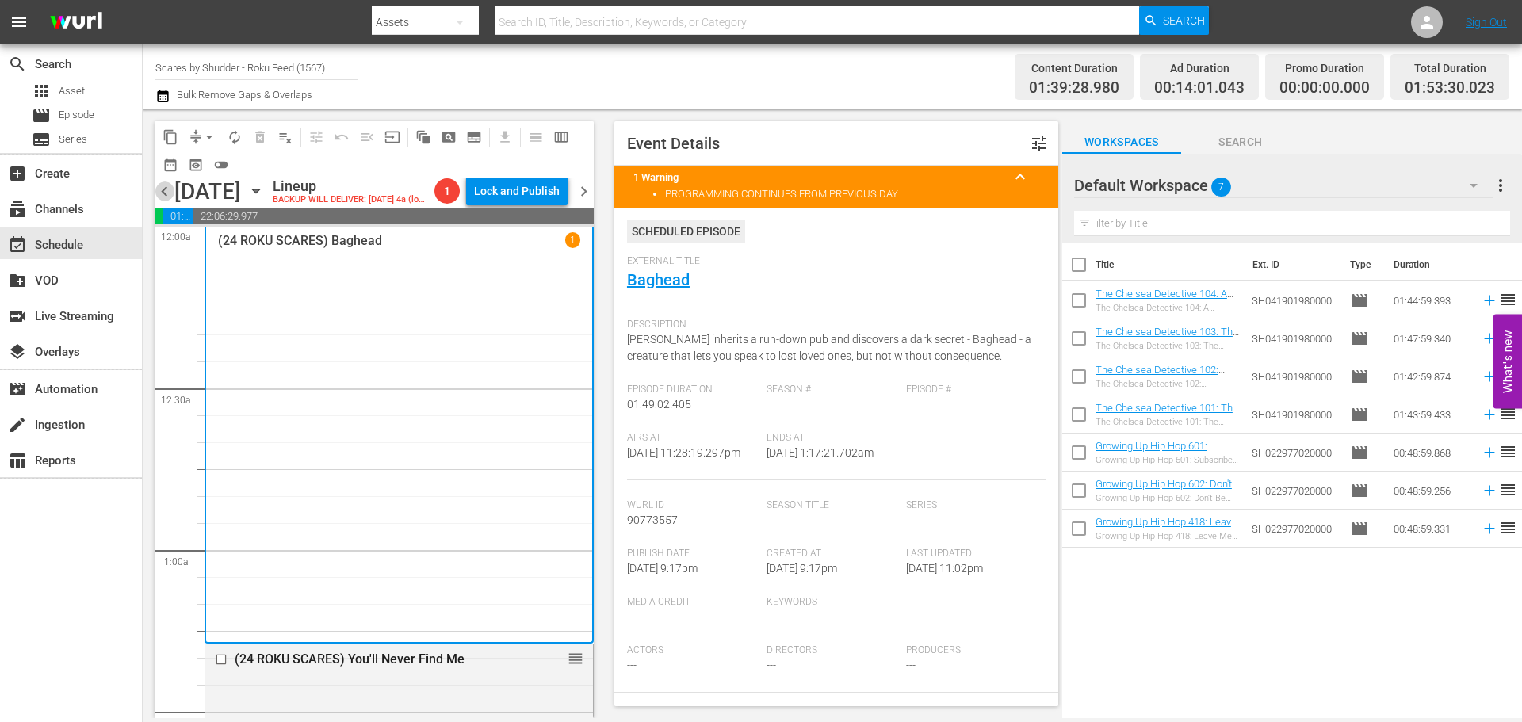
click at [155, 201] on span "chevron_left" at bounding box center [165, 192] width 20 height 20
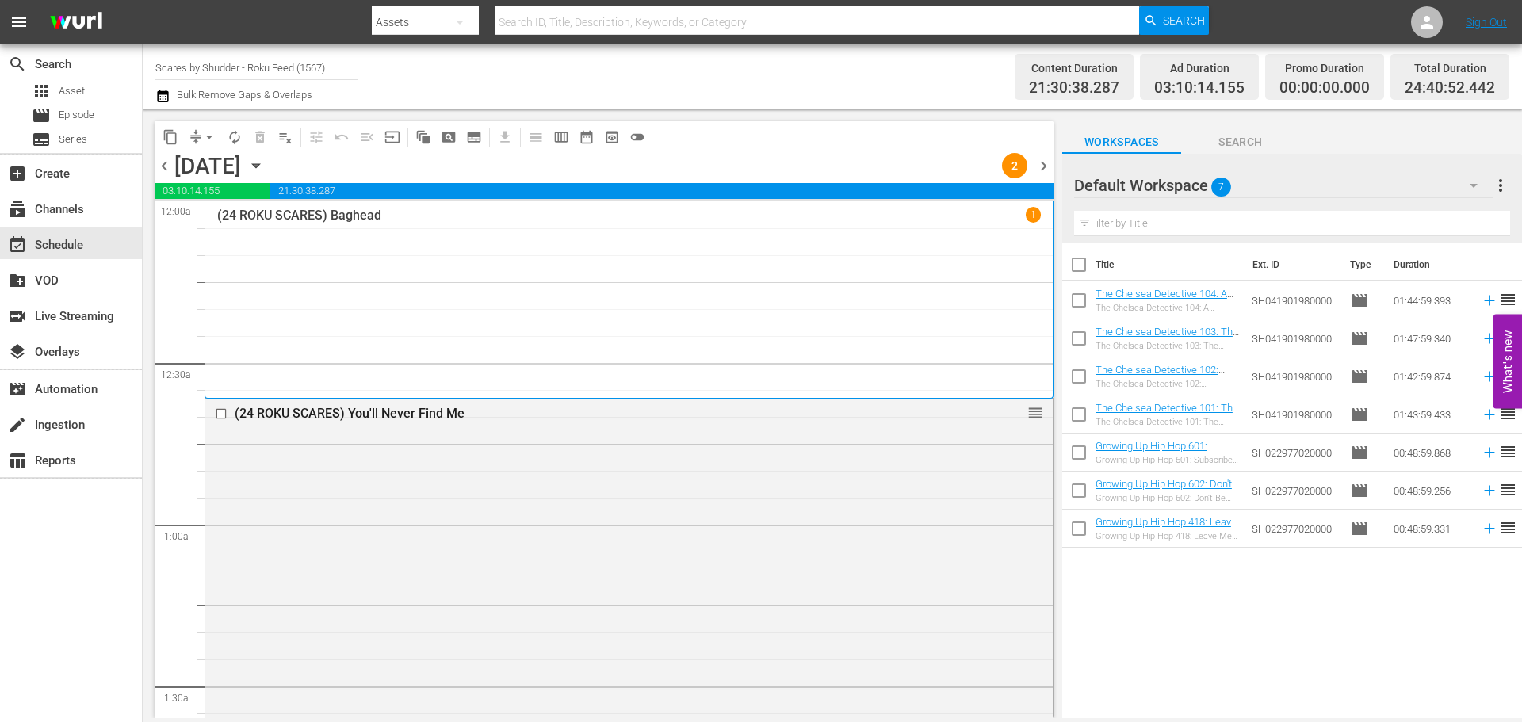
click at [722, 343] on div "(24 ROKU SCARES) Baghead 1" at bounding box center [629, 299] width 824 height 185
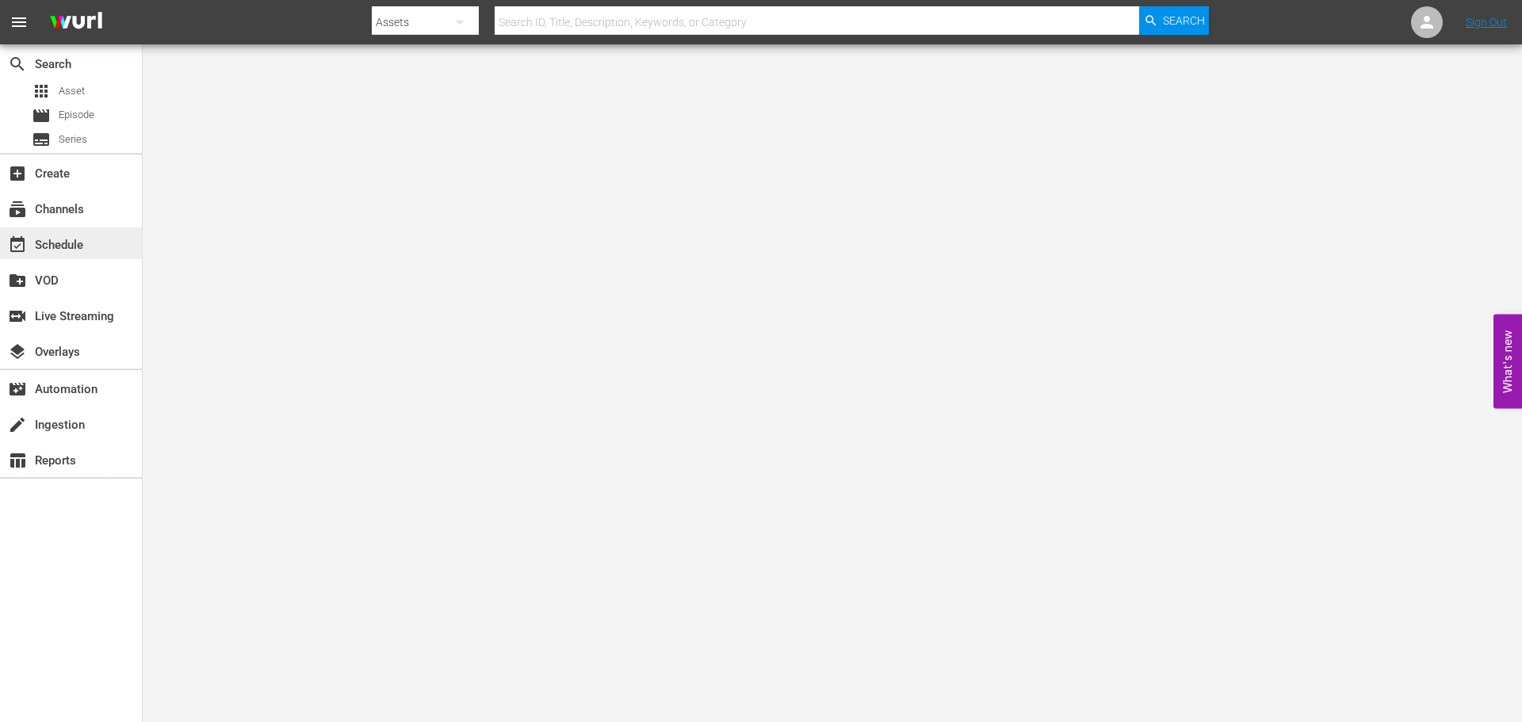
click at [78, 247] on div "event_available Schedule" at bounding box center [44, 242] width 89 height 14
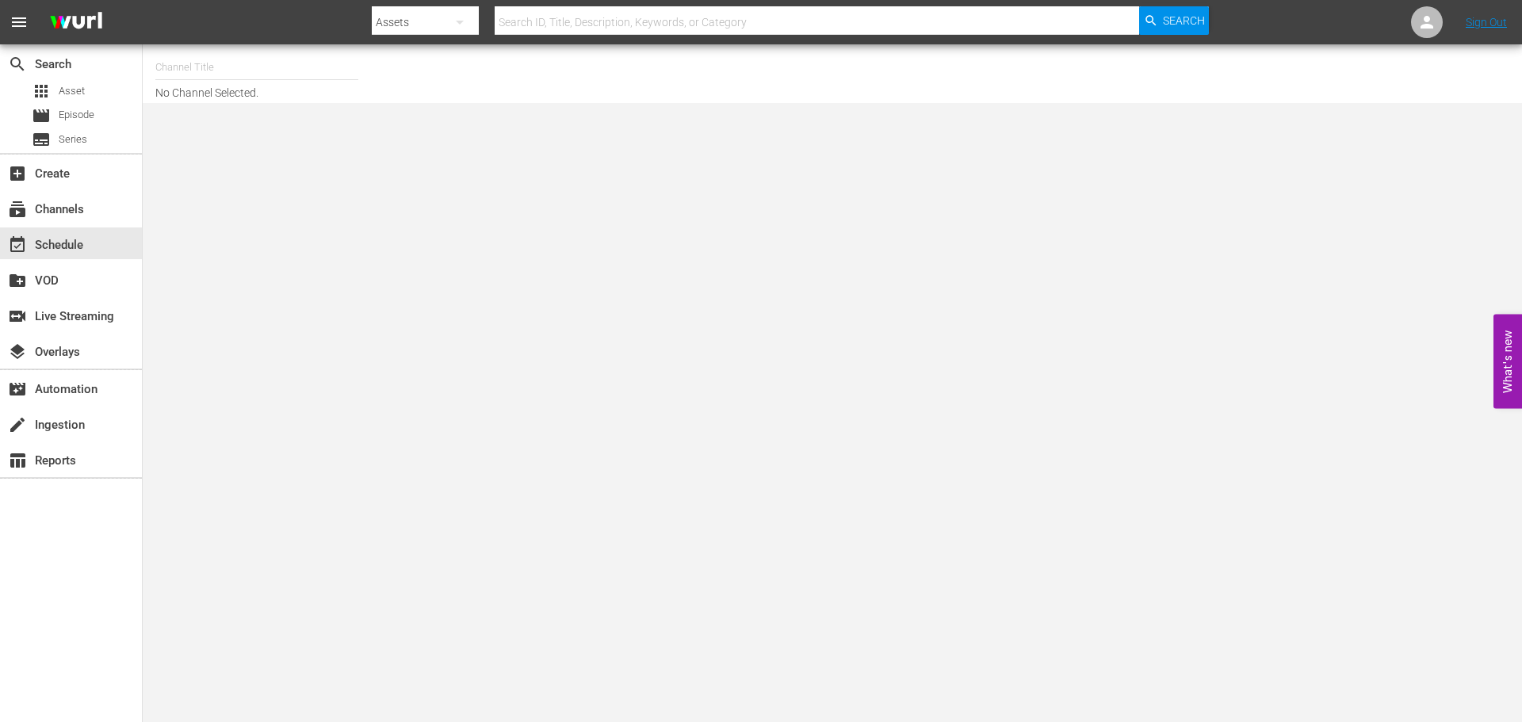
click at [212, 59] on input "text" at bounding box center [256, 67] width 203 height 38
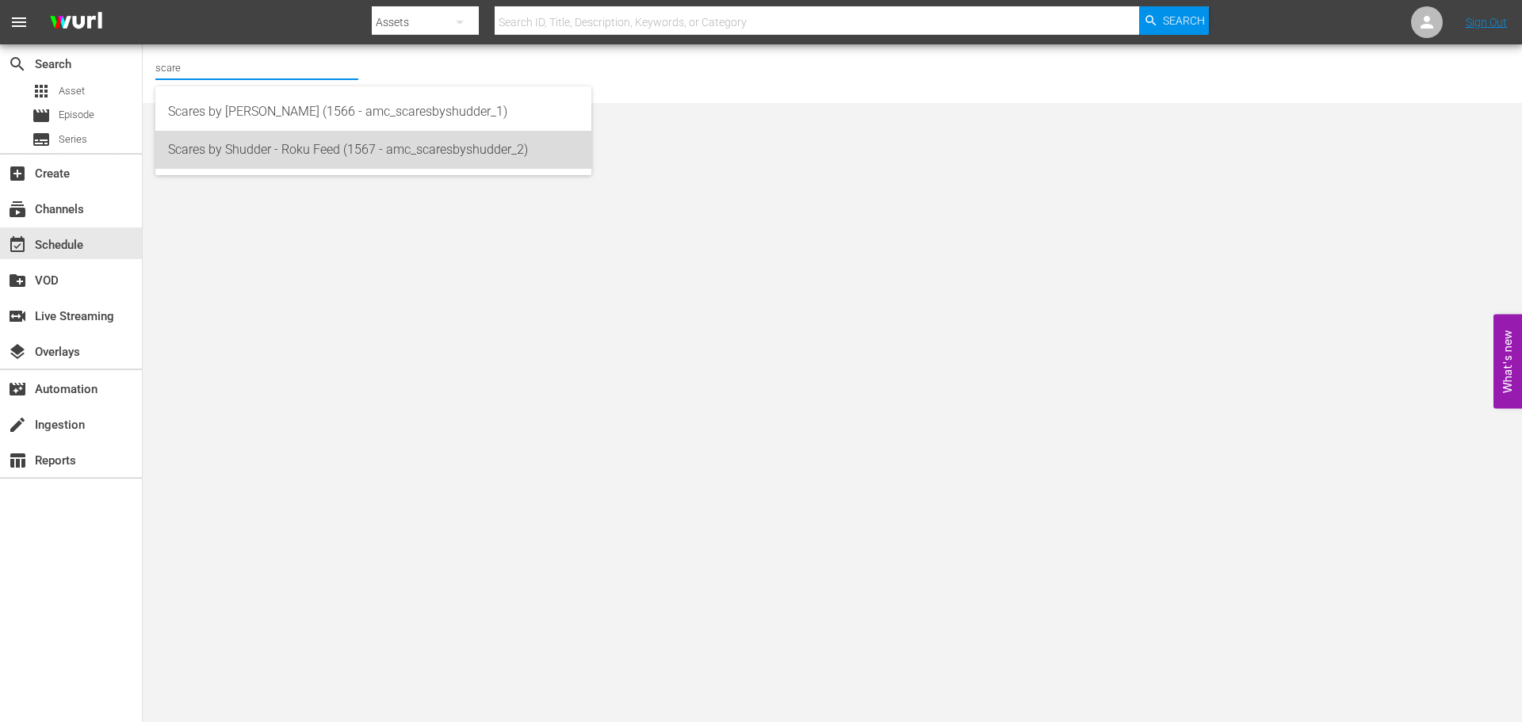
click at [227, 140] on div "Scares by Shudder - Roku Feed (1567 - amc_scaresbyshudder_2)" at bounding box center [373, 150] width 411 height 38
type input "Scares by Shudder - Roku Feed (1567 - amc_scaresbyshudder_2)"
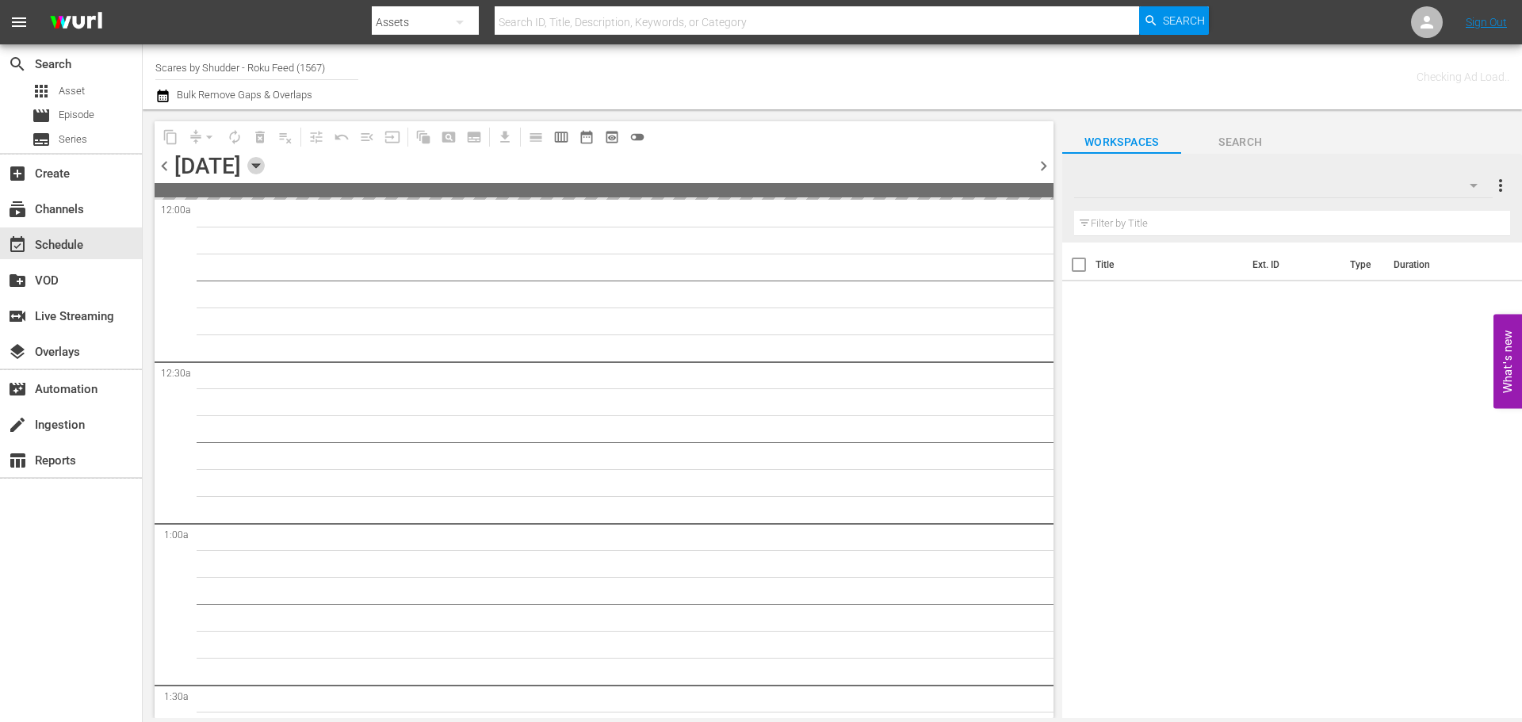
click at [265, 163] on icon "button" at bounding box center [255, 165] width 17 height 17
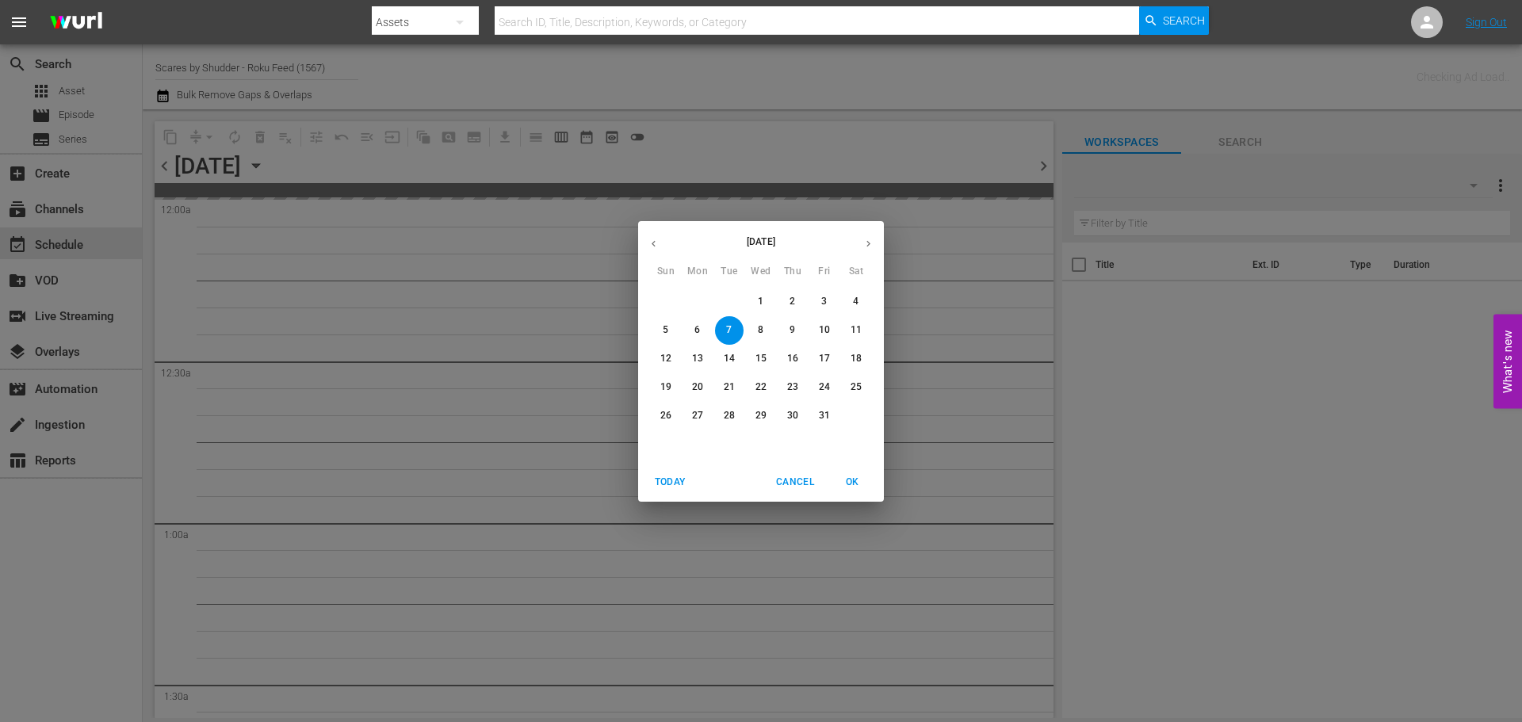
click at [828, 420] on p "31" at bounding box center [824, 415] width 11 height 13
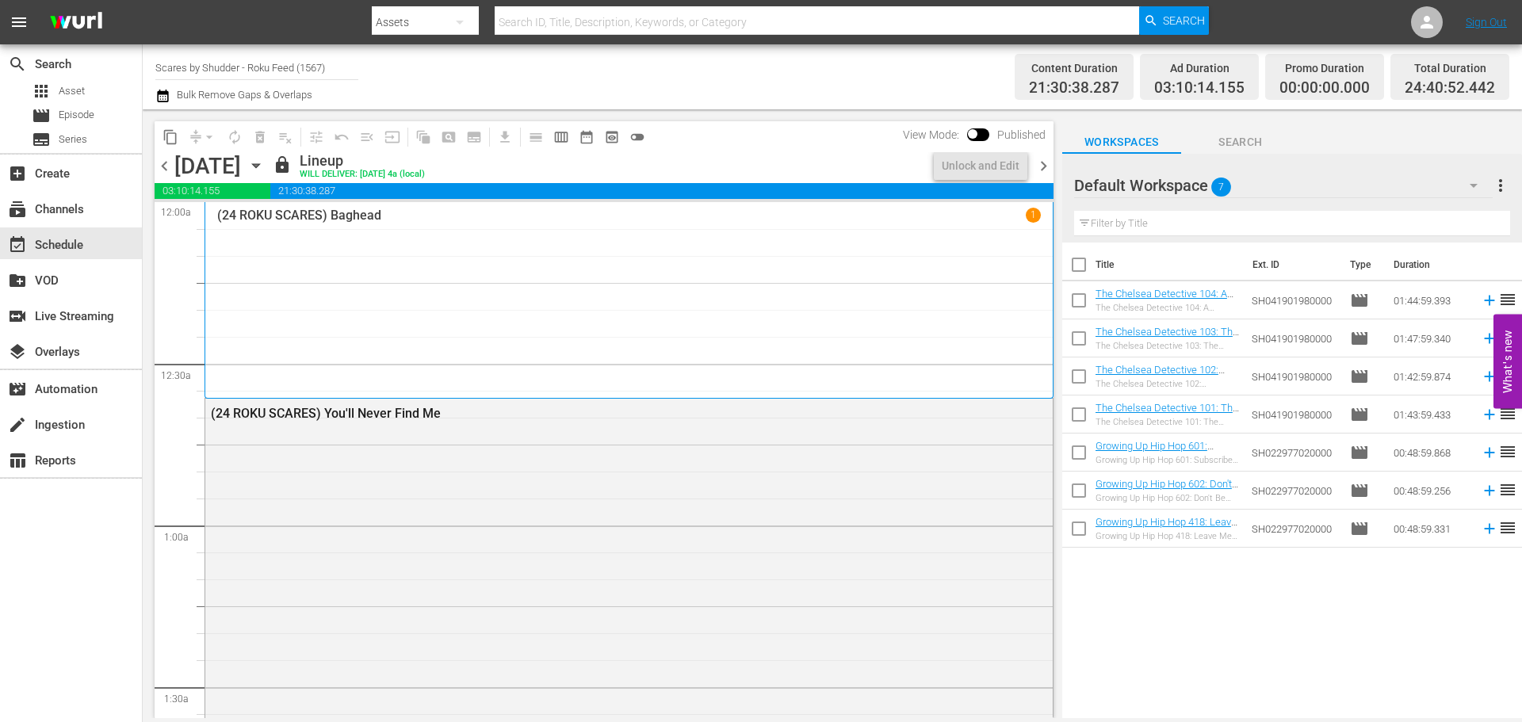
click at [1044, 173] on span "chevron_right" at bounding box center [1044, 166] width 20 height 20
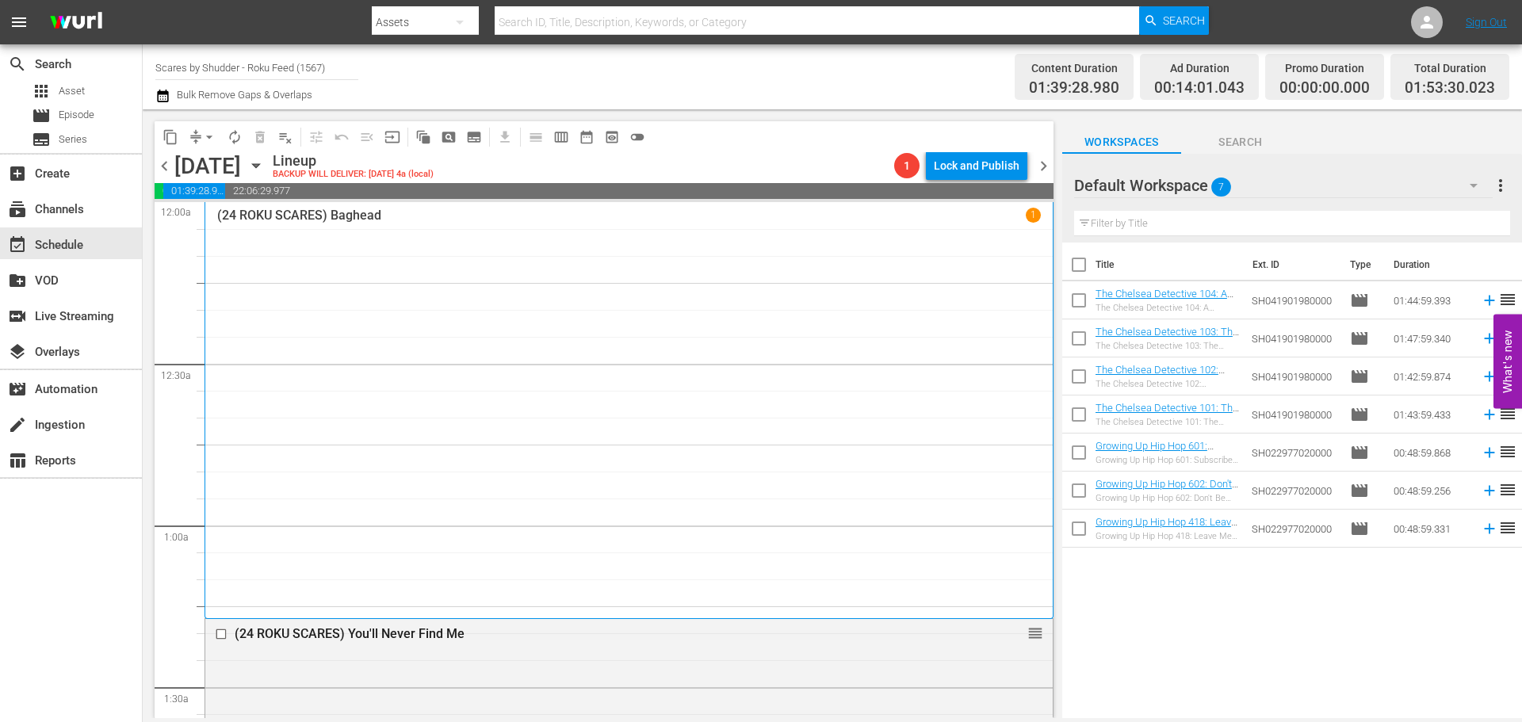
click at [165, 167] on span "chevron_left" at bounding box center [165, 166] width 20 height 20
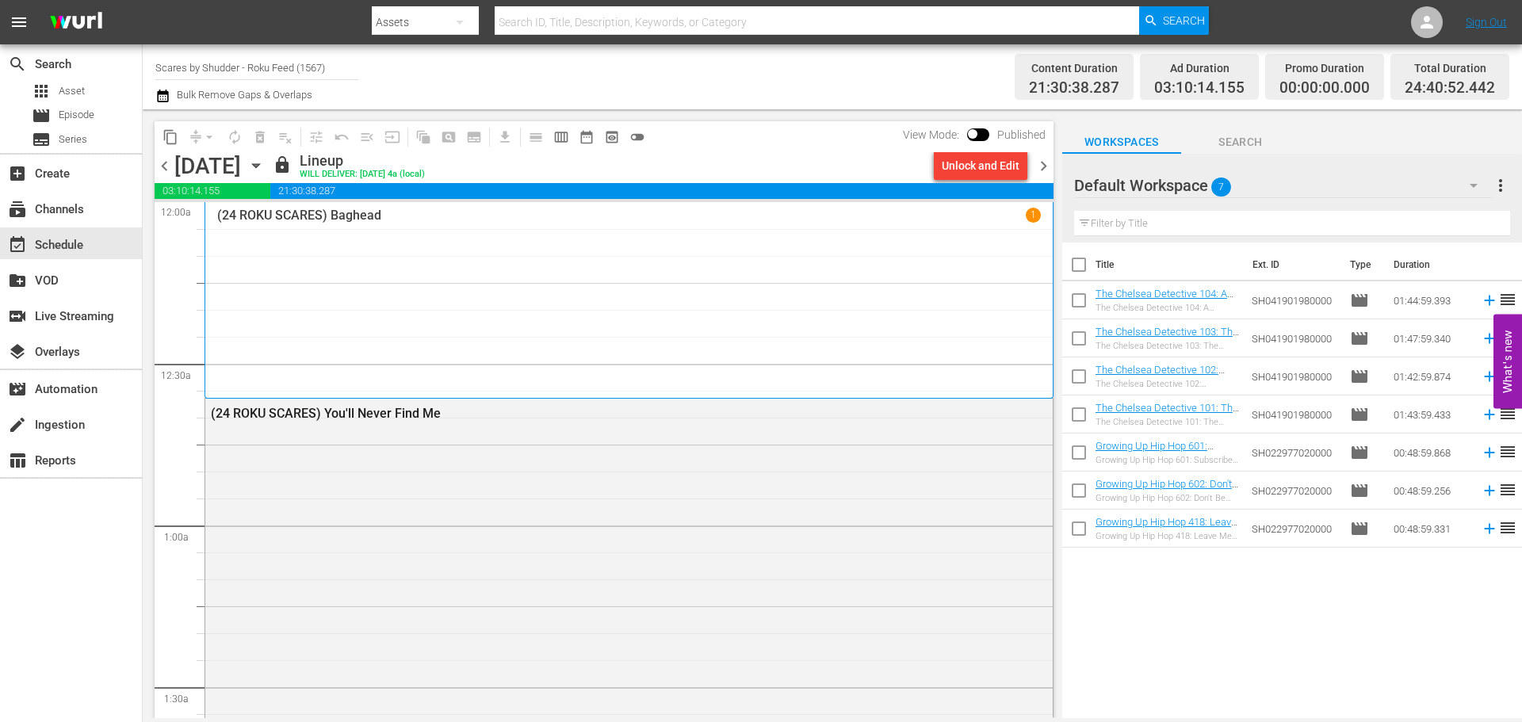
click at [414, 279] on div "(24 ROKU SCARES) Baghead 1" at bounding box center [629, 300] width 824 height 185
